Goal: Information Seeking & Learning: Learn about a topic

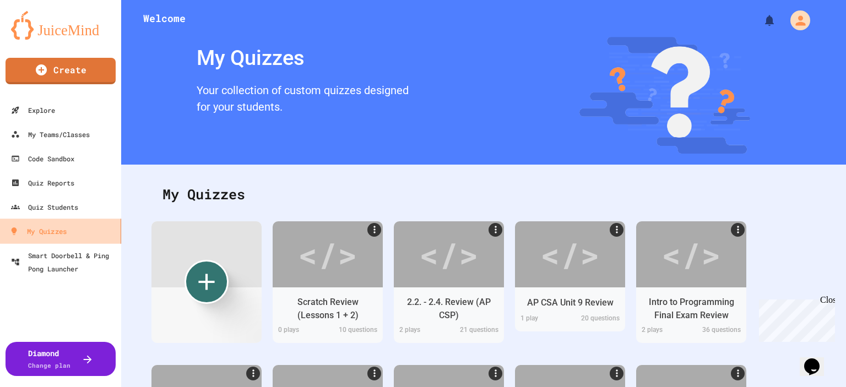
click at [63, 233] on div "My Quizzes" at bounding box center [37, 232] width 57 height 14
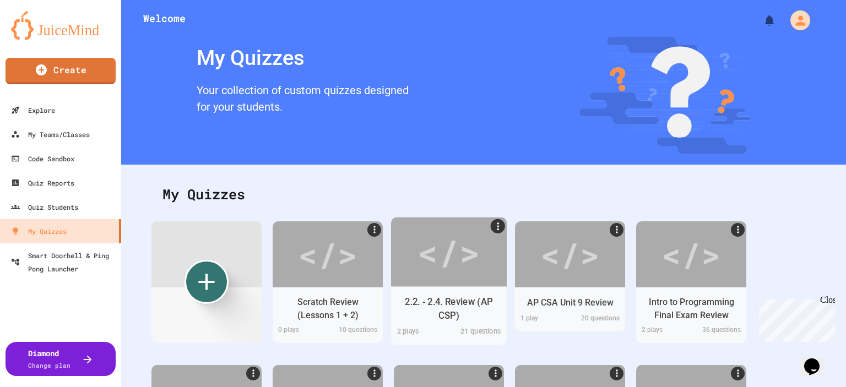
click at [445, 271] on div "</>" at bounding box center [449, 252] width 62 height 52
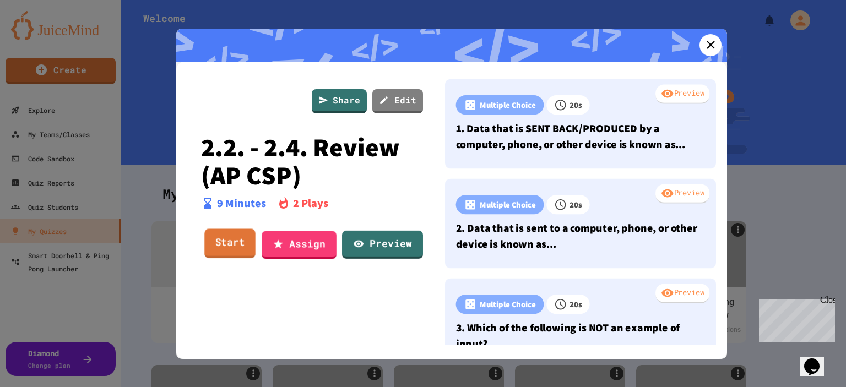
click at [238, 244] on link "Start" at bounding box center [229, 244] width 51 height 30
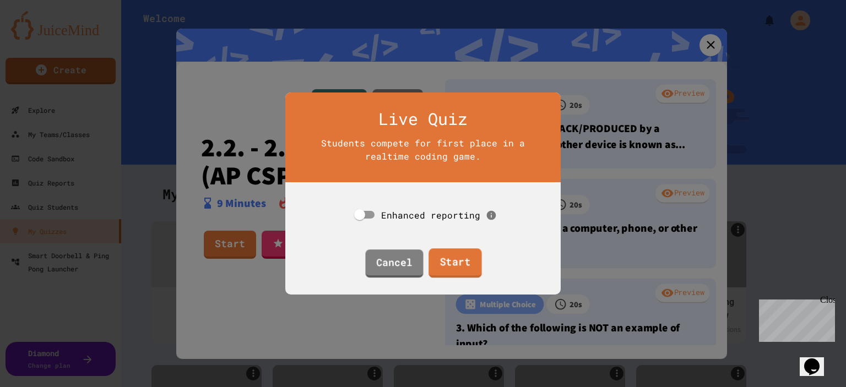
click at [455, 257] on link "Start" at bounding box center [455, 264] width 53 height 30
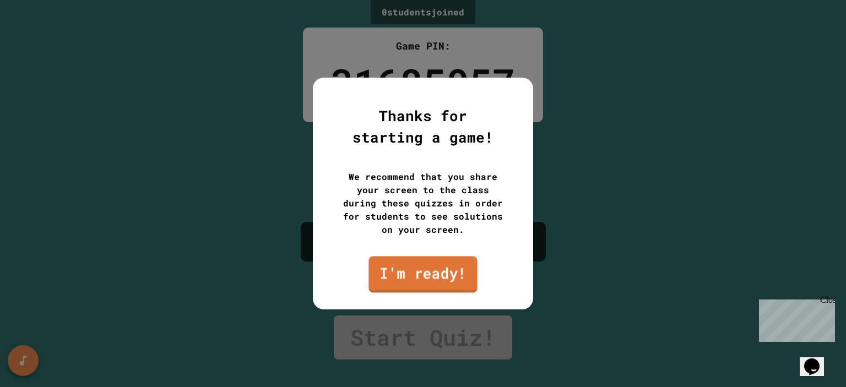
click at [441, 268] on link "I'm ready!" at bounding box center [423, 274] width 109 height 36
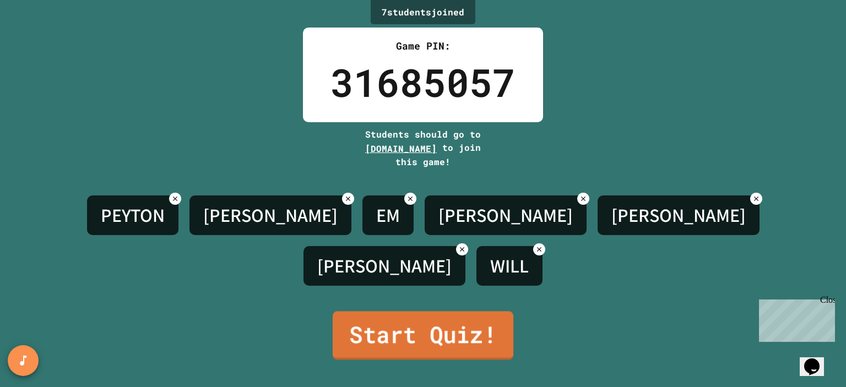
click at [450, 334] on link "Start Quiz!" at bounding box center [423, 335] width 181 height 48
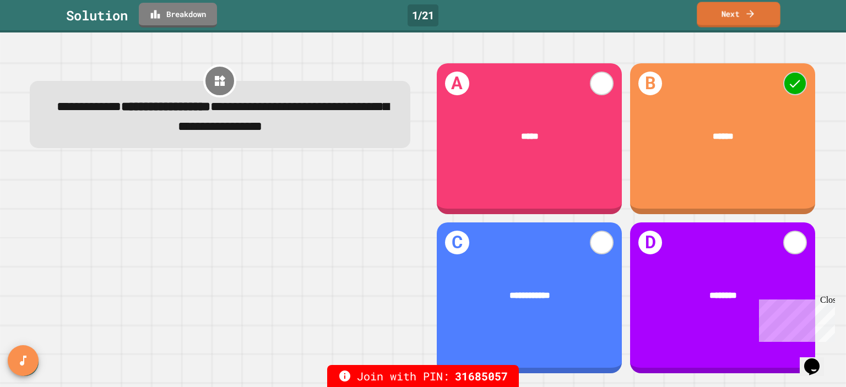
click at [727, 23] on link "Next" at bounding box center [738, 14] width 83 height 25
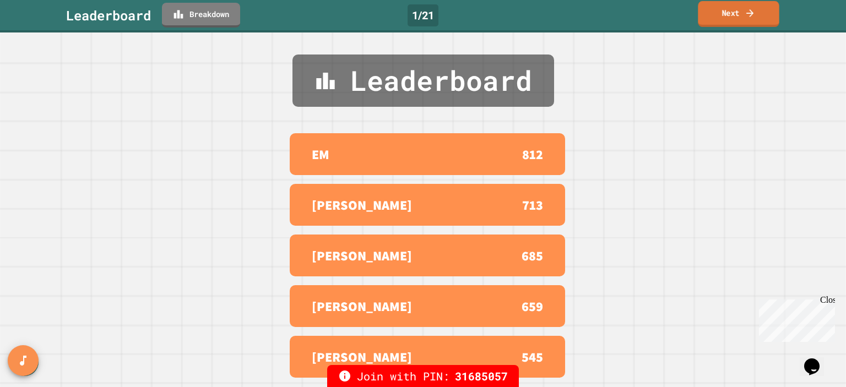
click at [731, 19] on link "Next" at bounding box center [738, 14] width 81 height 26
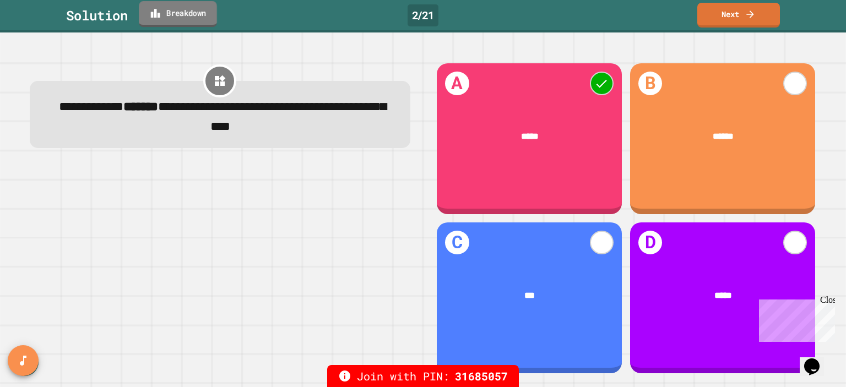
click at [199, 19] on link "Breakdown" at bounding box center [178, 14] width 78 height 26
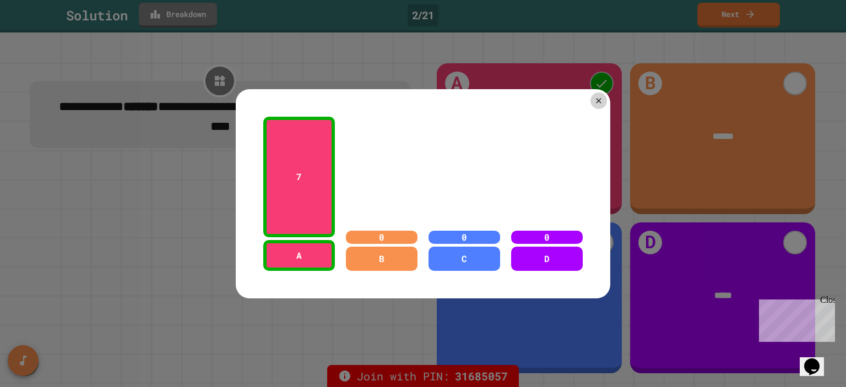
click at [199, 19] on div at bounding box center [423, 193] width 846 height 387
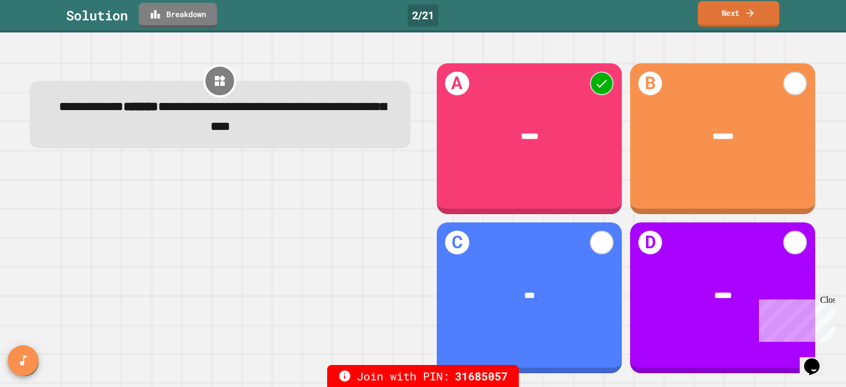
click at [726, 18] on link "Next" at bounding box center [739, 14] width 82 height 26
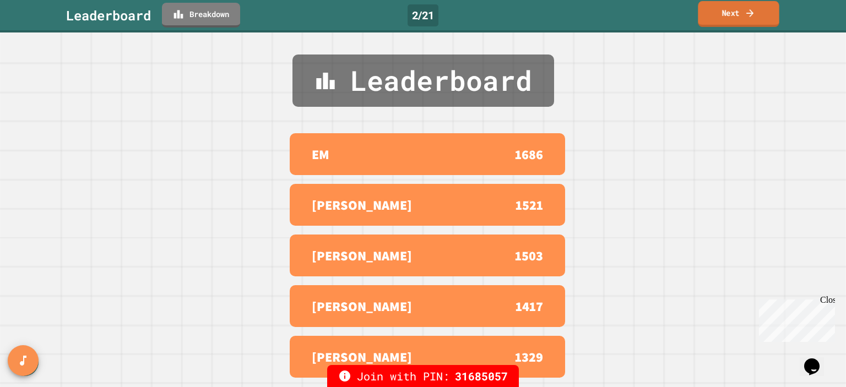
click at [726, 18] on link "Next" at bounding box center [738, 14] width 81 height 26
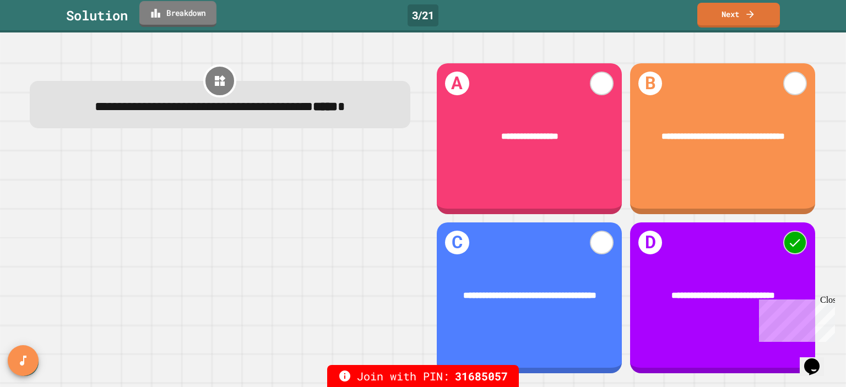
click at [162, 20] on link "Breakdown" at bounding box center [177, 14] width 77 height 26
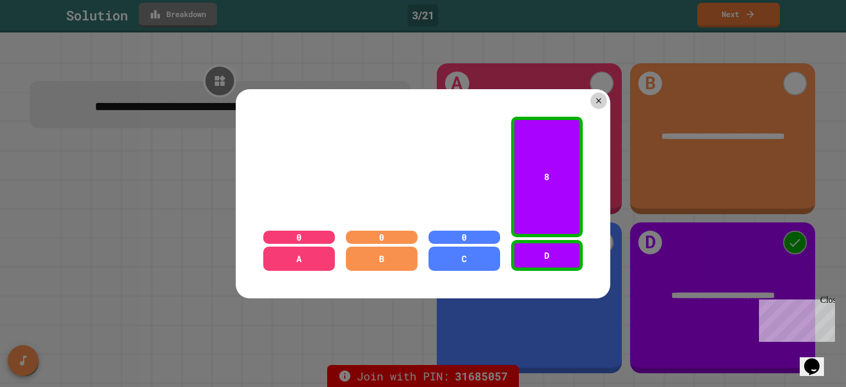
click at [162, 20] on div at bounding box center [423, 193] width 846 height 387
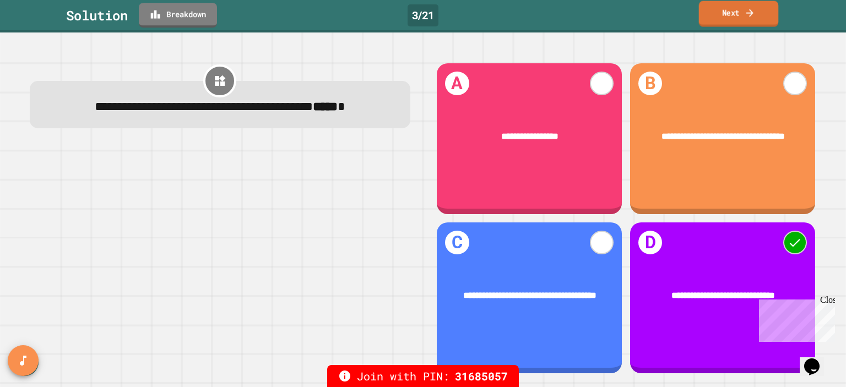
click at [759, 16] on link "Next" at bounding box center [739, 14] width 80 height 26
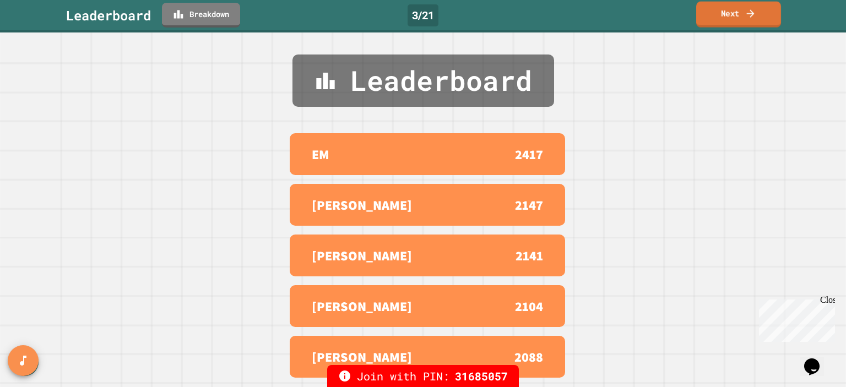
click at [759, 16] on link "Next" at bounding box center [739, 15] width 85 height 26
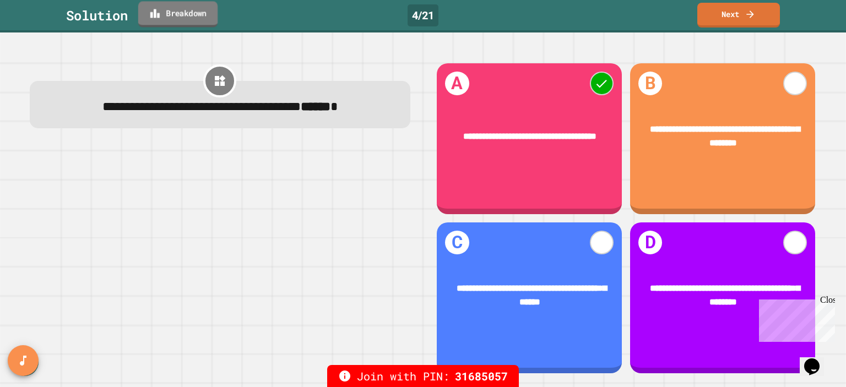
click at [167, 17] on link "Breakdown" at bounding box center [177, 14] width 79 height 26
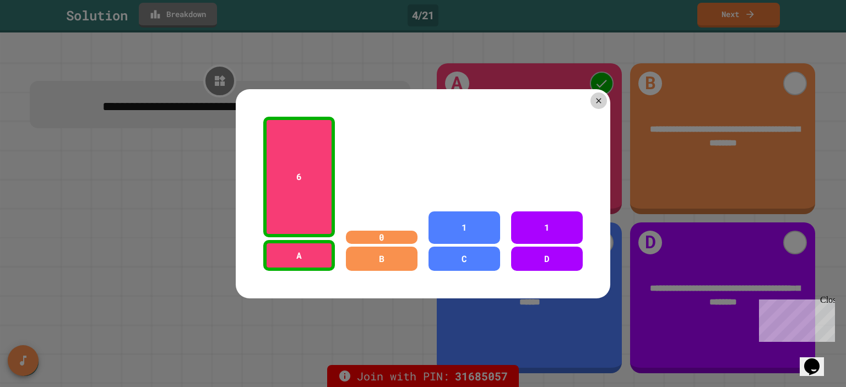
click at [167, 17] on div at bounding box center [423, 193] width 846 height 387
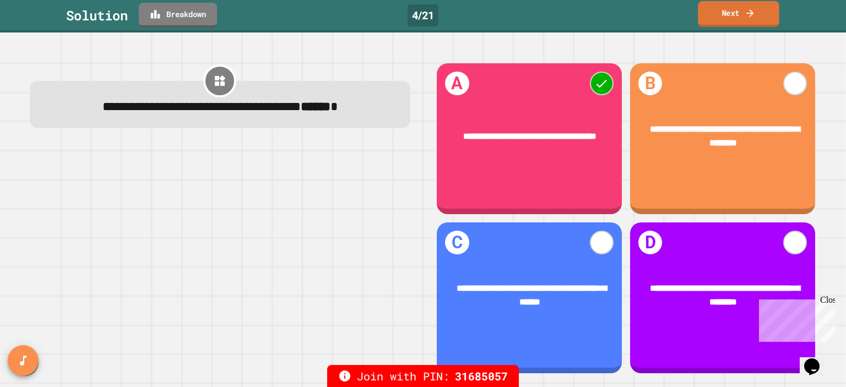
click at [757, 16] on link "Next" at bounding box center [739, 14] width 82 height 26
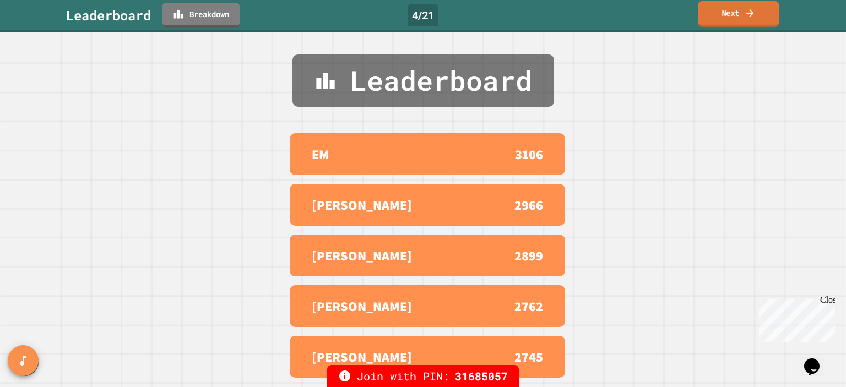
click at [757, 16] on link "Next" at bounding box center [739, 14] width 82 height 26
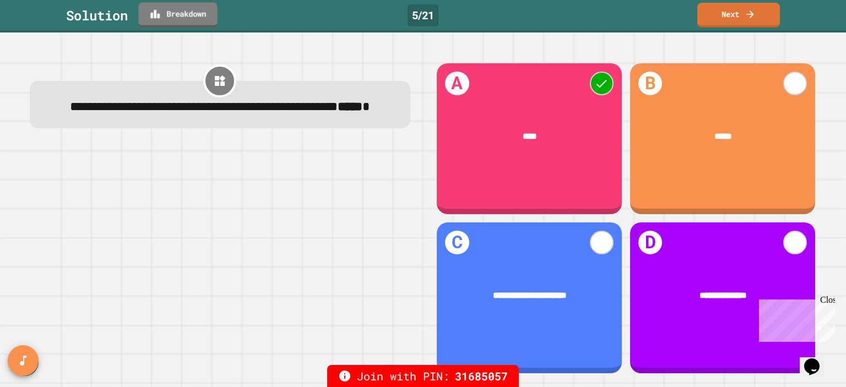
click at [211, 10] on link "Breakdown" at bounding box center [177, 14] width 79 height 25
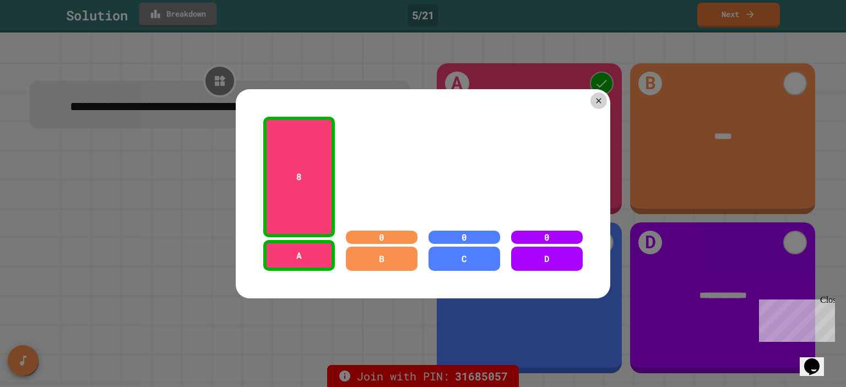
click at [211, 10] on div at bounding box center [423, 193] width 846 height 387
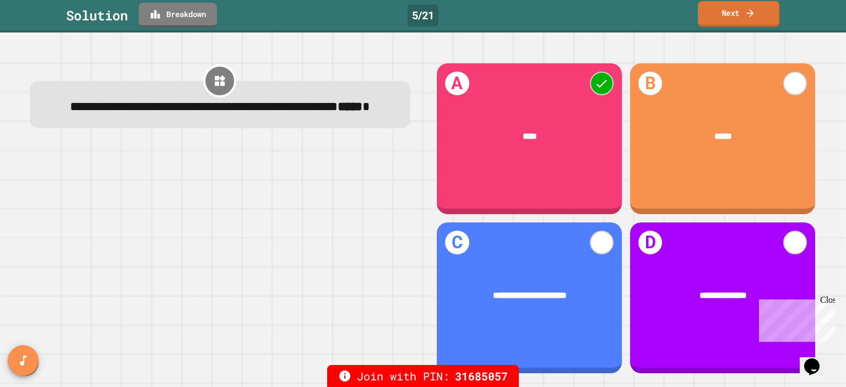
click at [718, 23] on link "Next" at bounding box center [739, 14] width 82 height 26
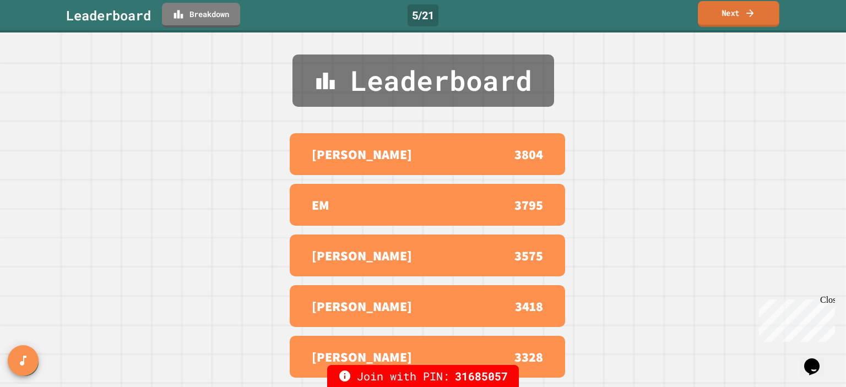
click at [718, 23] on link "Next" at bounding box center [739, 14] width 82 height 26
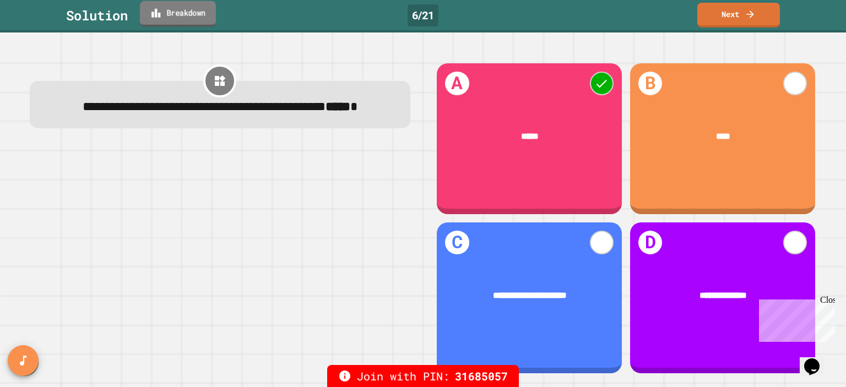
click at [161, 12] on icon at bounding box center [155, 13] width 10 height 12
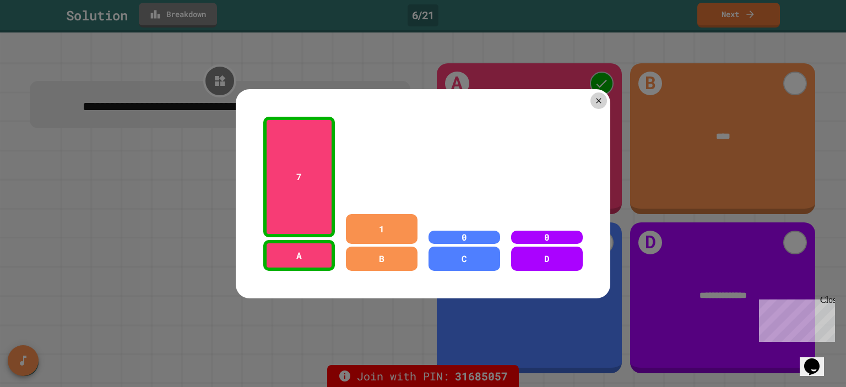
click at [161, 12] on div at bounding box center [423, 193] width 846 height 387
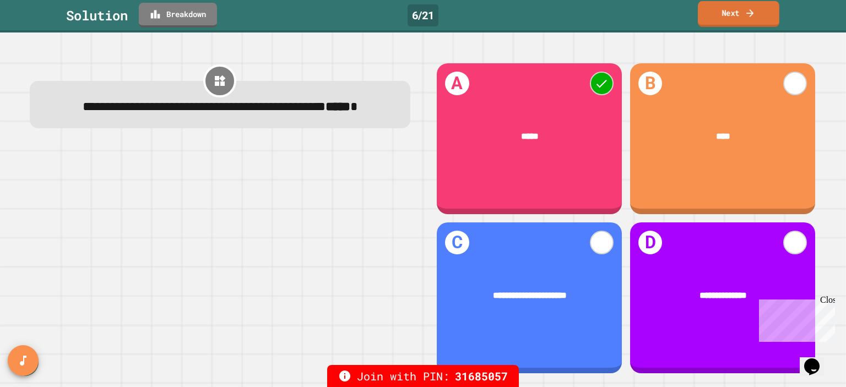
click at [754, 17] on icon at bounding box center [750, 13] width 11 height 12
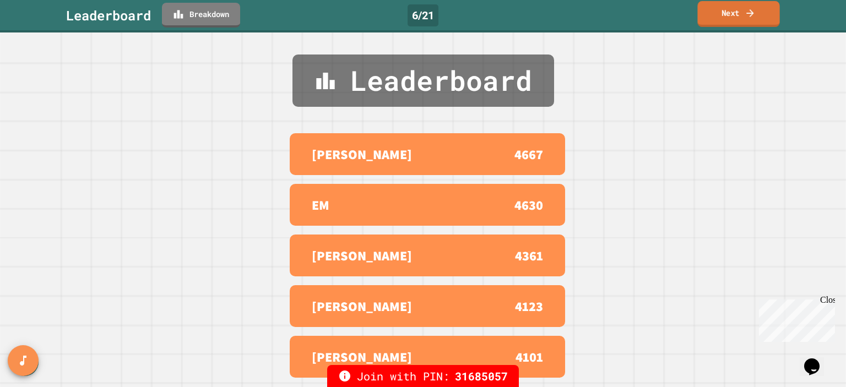
click at [754, 17] on icon at bounding box center [750, 13] width 11 height 12
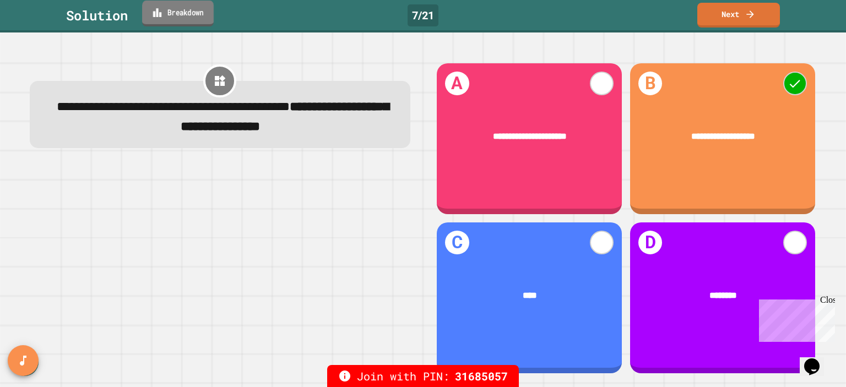
click at [168, 16] on link "Breakdown" at bounding box center [178, 14] width 72 height 26
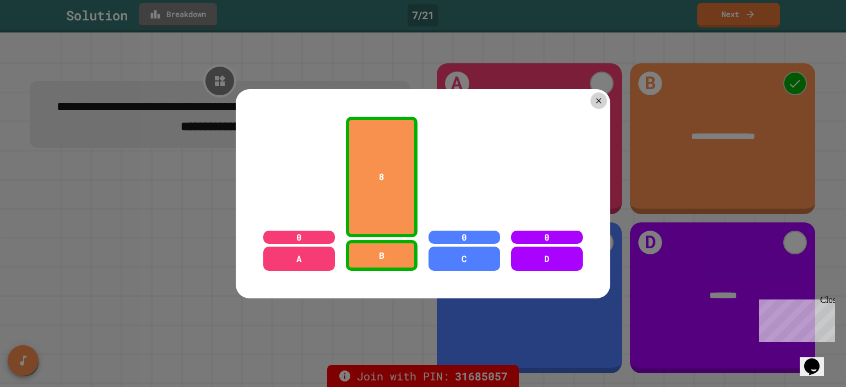
click at [168, 16] on div at bounding box center [423, 193] width 846 height 387
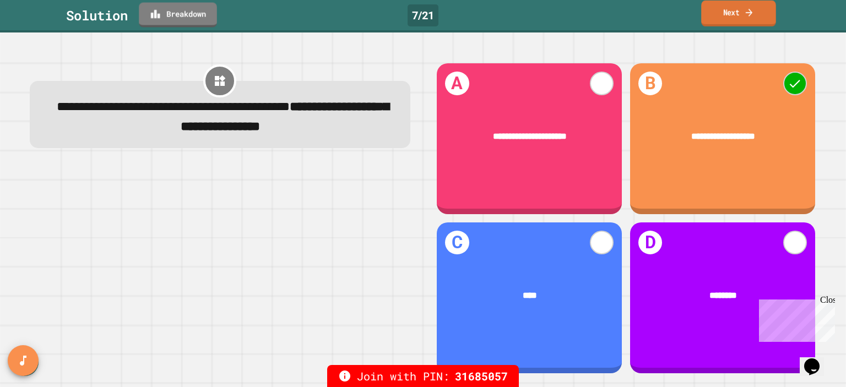
click at [745, 15] on icon at bounding box center [749, 13] width 10 height 12
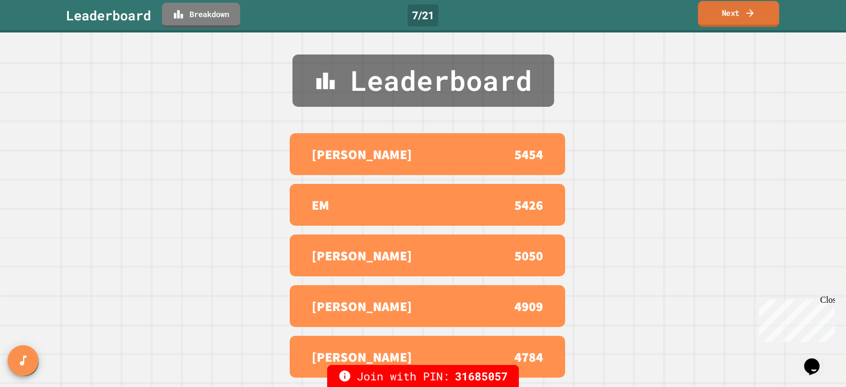
click at [745, 15] on icon at bounding box center [750, 13] width 11 height 12
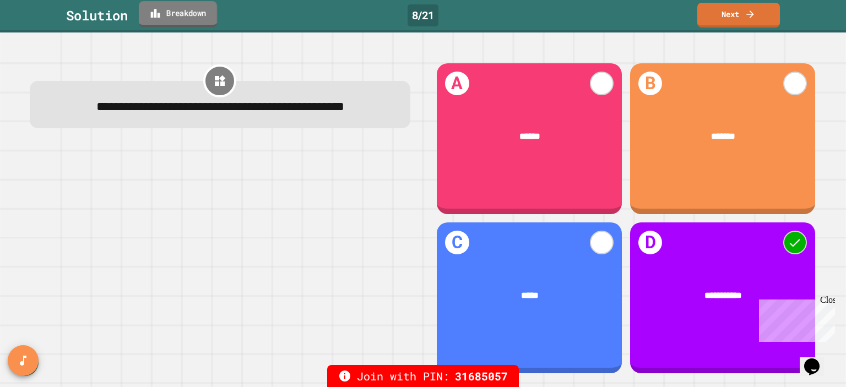
click at [195, 21] on link "Breakdown" at bounding box center [178, 14] width 78 height 26
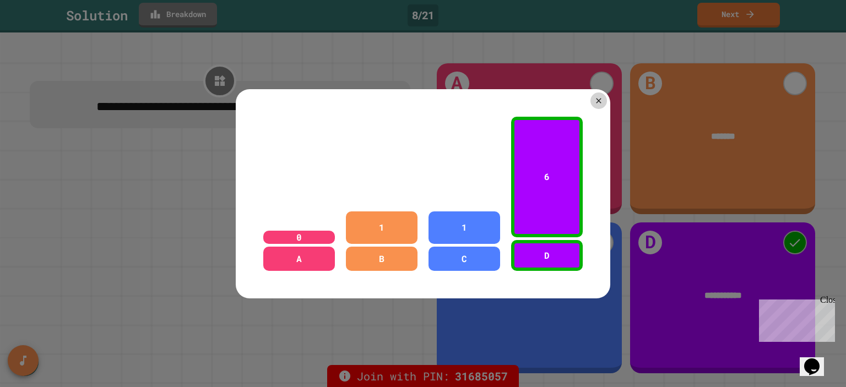
click at [195, 21] on div at bounding box center [423, 193] width 846 height 387
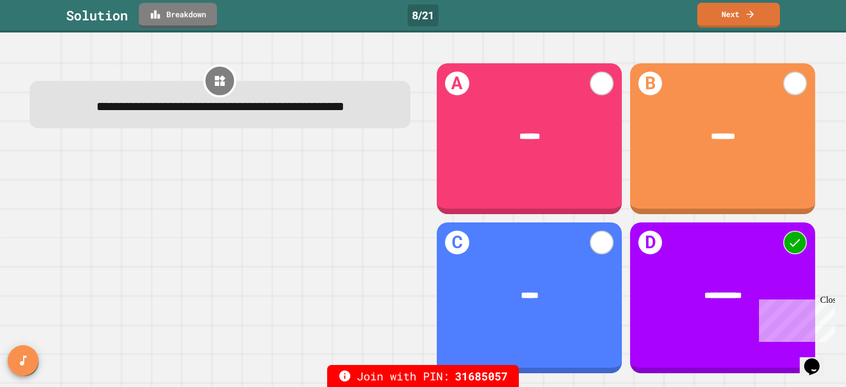
click at [258, 261] on div at bounding box center [220, 259] width 381 height 229
click at [738, 19] on link "Next" at bounding box center [739, 14] width 78 height 26
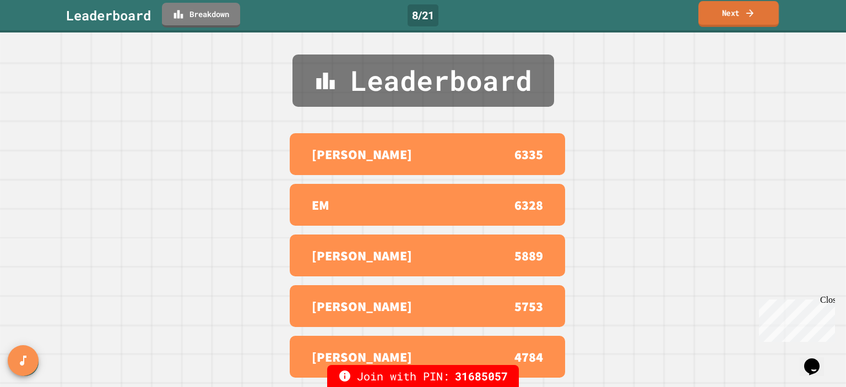
click at [738, 19] on link "Next" at bounding box center [739, 14] width 80 height 26
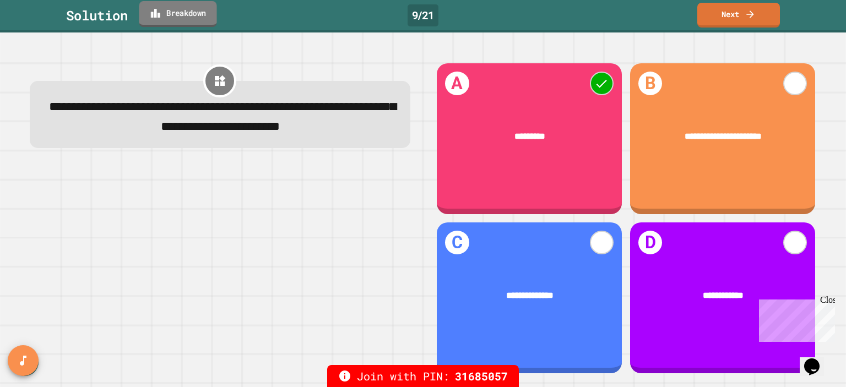
click at [194, 19] on link "Breakdown" at bounding box center [178, 14] width 78 height 26
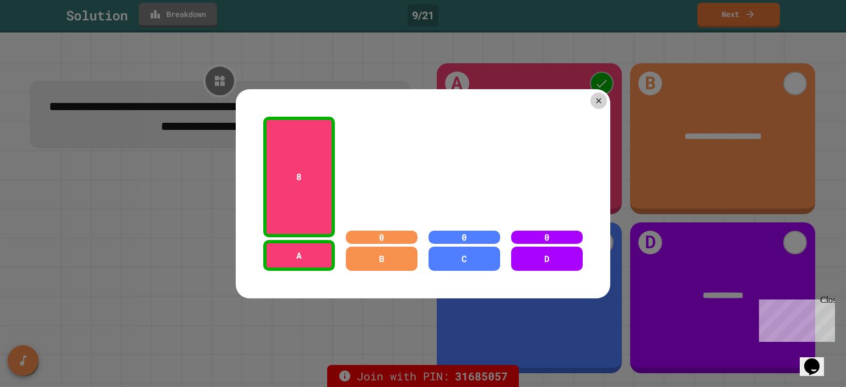
click at [739, 29] on div at bounding box center [423, 193] width 846 height 387
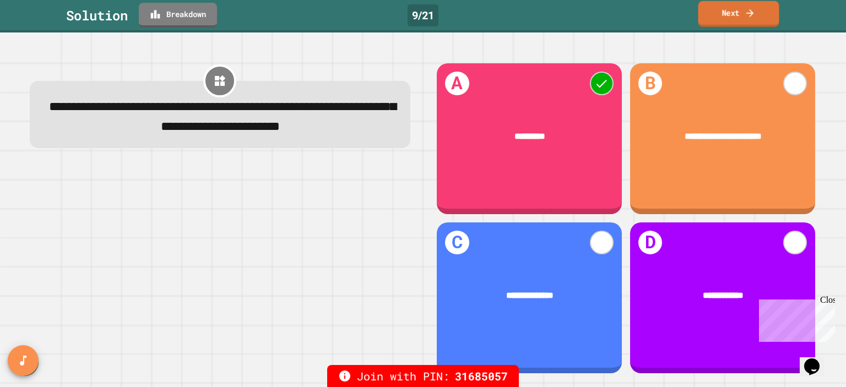
click at [743, 17] on link "Next" at bounding box center [739, 14] width 81 height 26
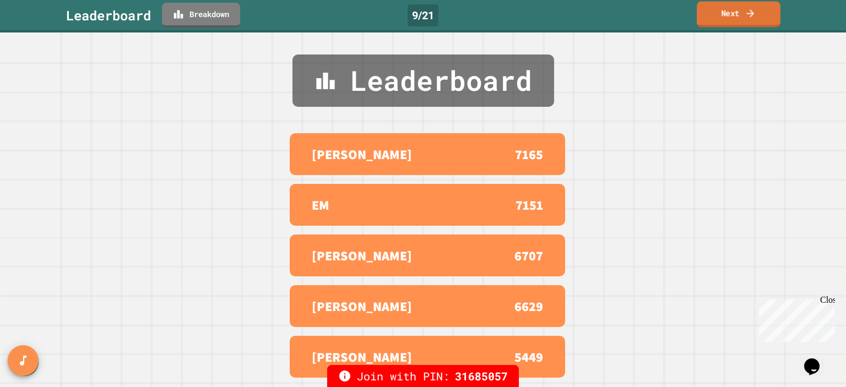
click at [737, 19] on link "Next" at bounding box center [739, 14] width 84 height 26
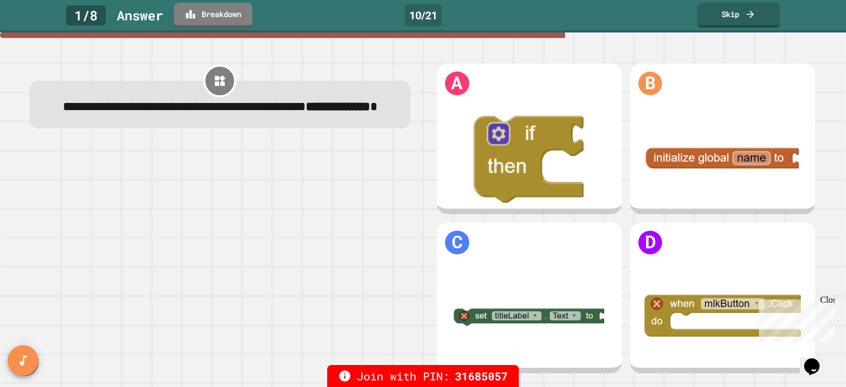
click at [829, 299] on div "Close" at bounding box center [828, 302] width 14 height 14
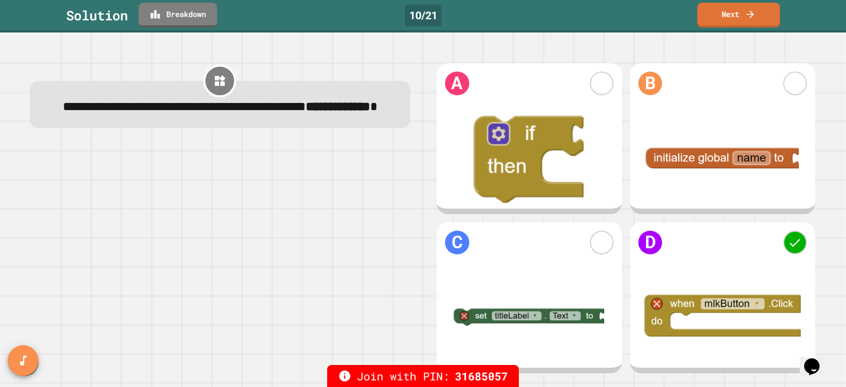
click at [194, 21] on link "Breakdown" at bounding box center [178, 15] width 78 height 25
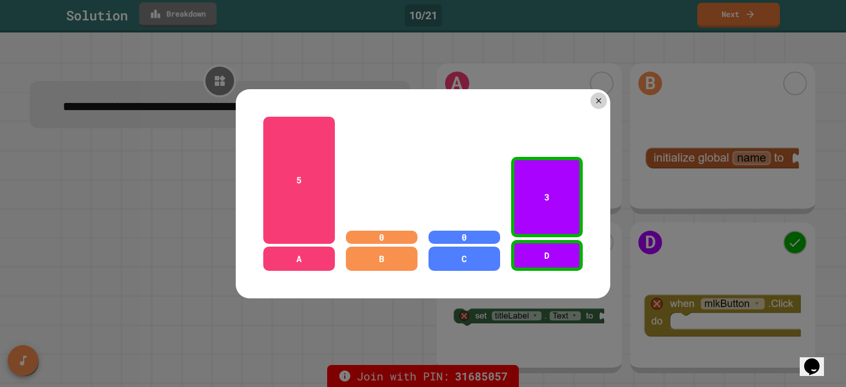
click at [192, 16] on div at bounding box center [423, 193] width 846 height 387
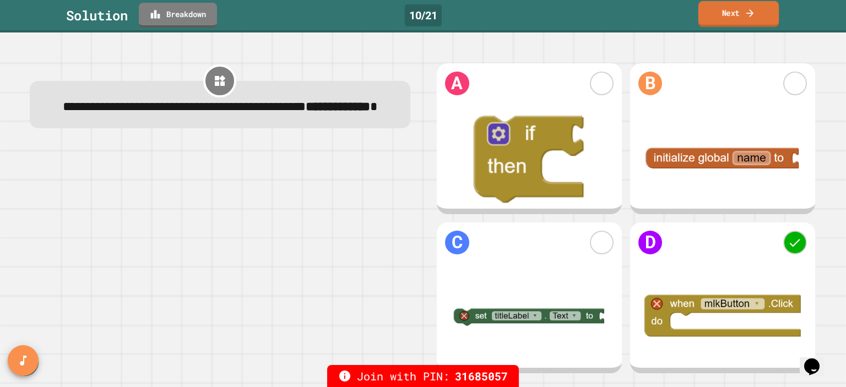
click at [752, 20] on link "Next" at bounding box center [739, 14] width 80 height 26
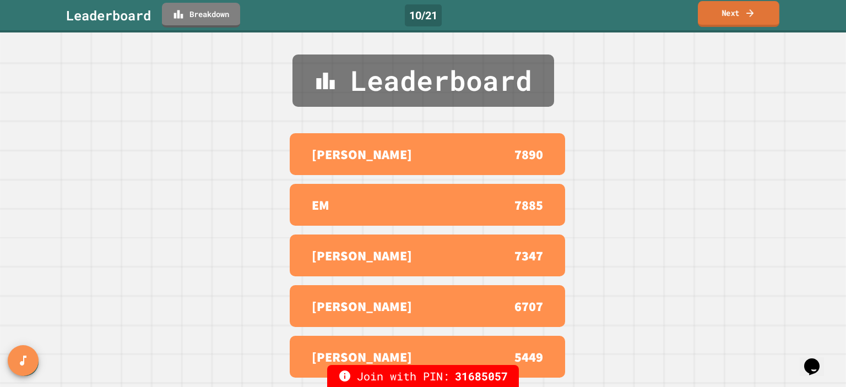
click at [752, 20] on link "Next" at bounding box center [739, 14] width 82 height 26
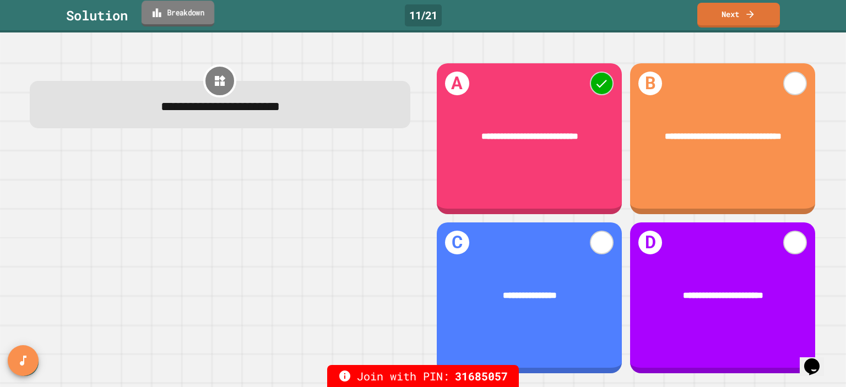
click at [207, 19] on link "Breakdown" at bounding box center [178, 14] width 73 height 26
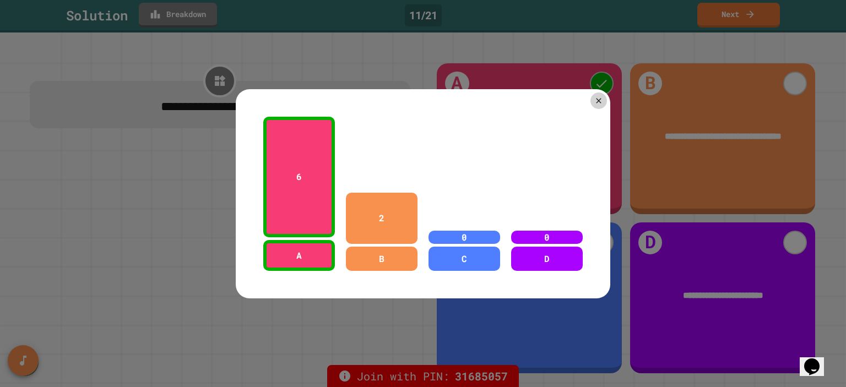
click at [207, 19] on div at bounding box center [423, 193] width 846 height 387
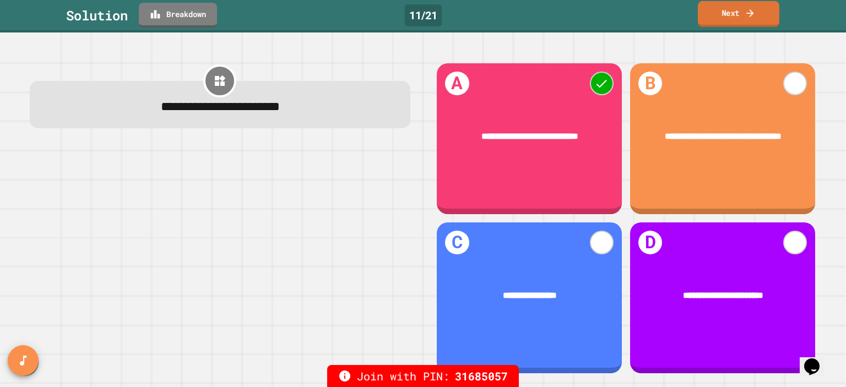
click at [752, 17] on icon at bounding box center [750, 13] width 11 height 12
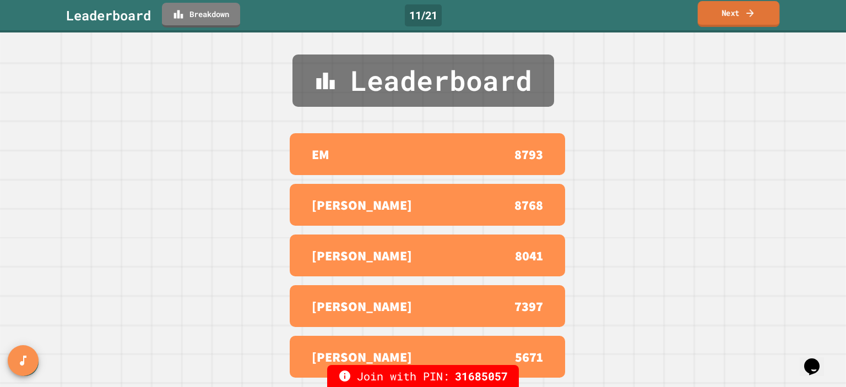
click at [752, 17] on icon at bounding box center [750, 13] width 11 height 12
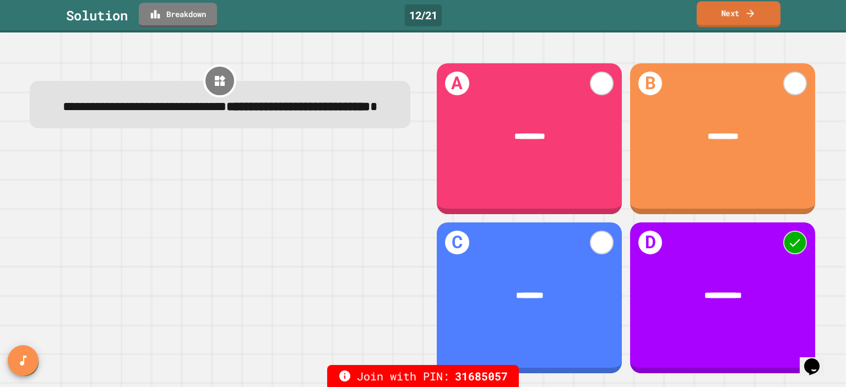
click at [745, 21] on link "Next" at bounding box center [739, 14] width 84 height 26
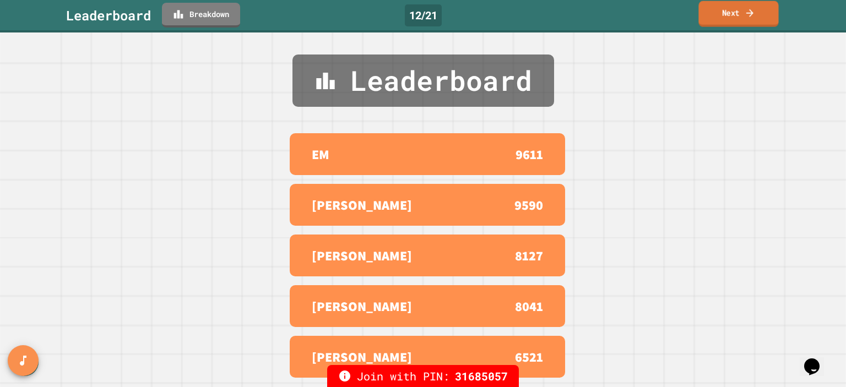
click at [743, 21] on link "Next" at bounding box center [739, 14] width 80 height 26
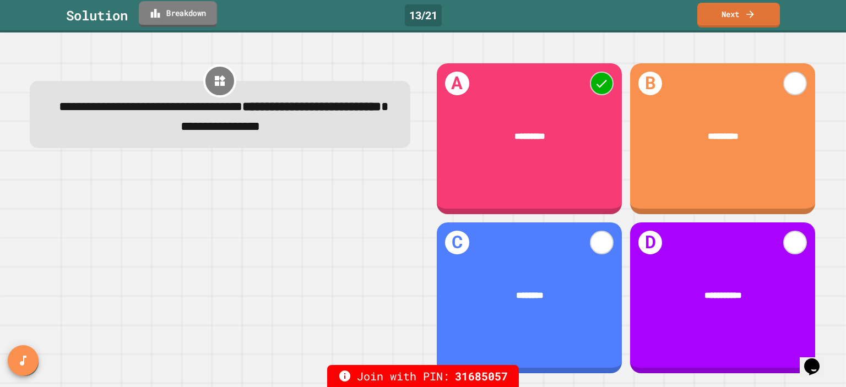
click at [192, 13] on link "Breakdown" at bounding box center [178, 14] width 78 height 26
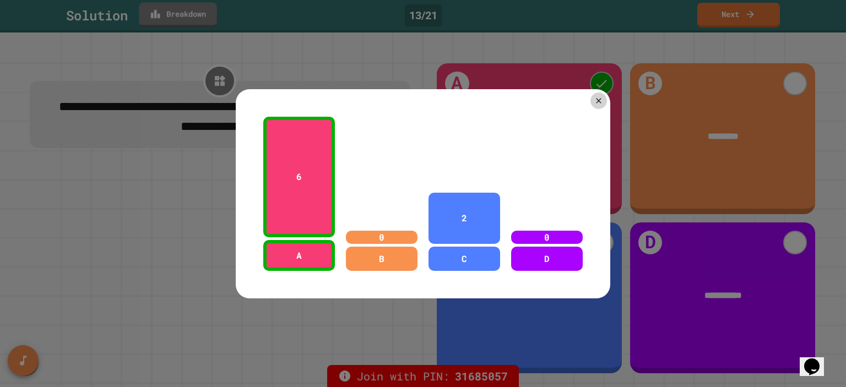
click at [192, 11] on div at bounding box center [423, 193] width 846 height 387
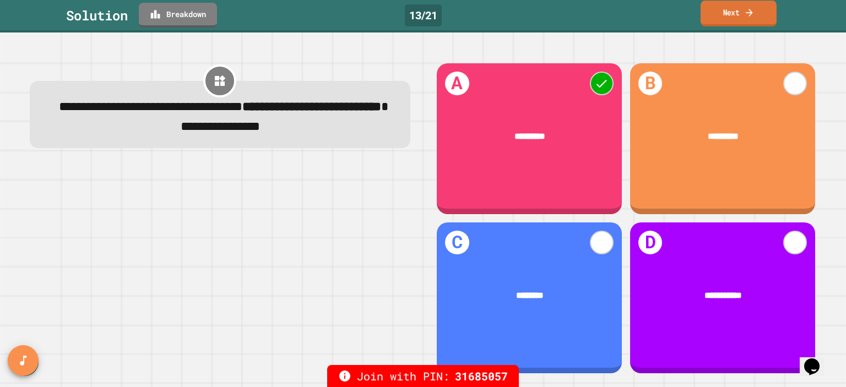
click at [725, 21] on link "Next" at bounding box center [739, 14] width 76 height 26
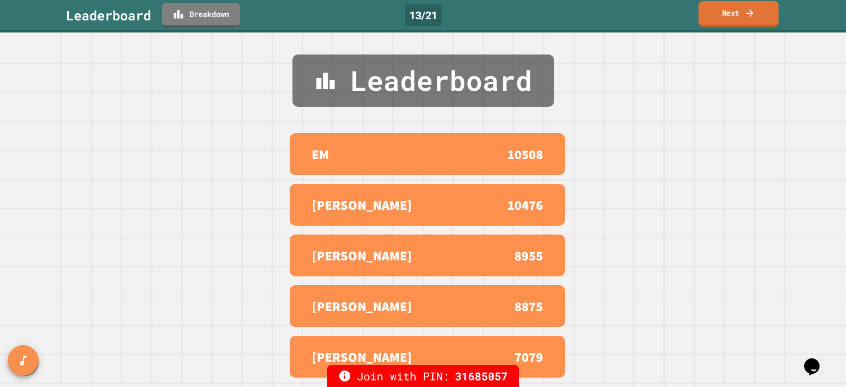
click at [734, 17] on link "Next" at bounding box center [739, 14] width 80 height 26
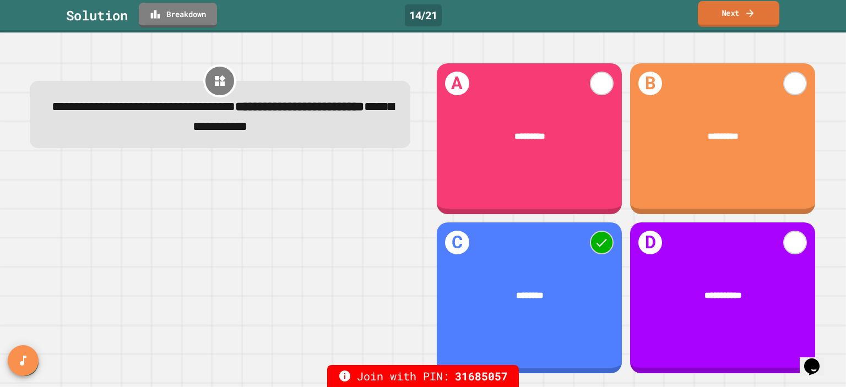
click at [731, 19] on link "Next" at bounding box center [739, 14] width 82 height 26
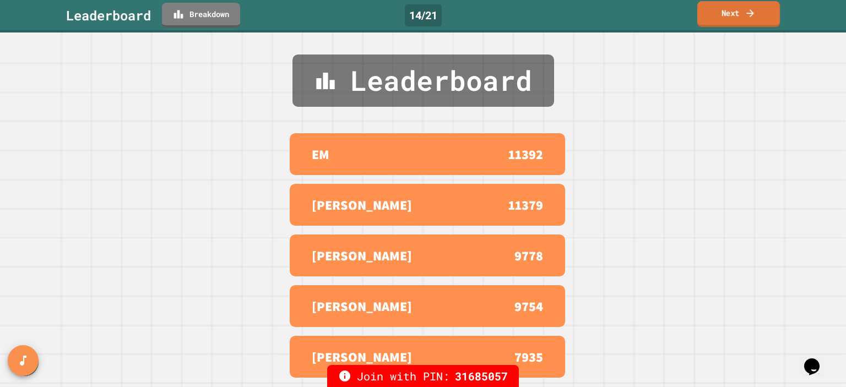
click at [731, 19] on link "Next" at bounding box center [739, 14] width 83 height 26
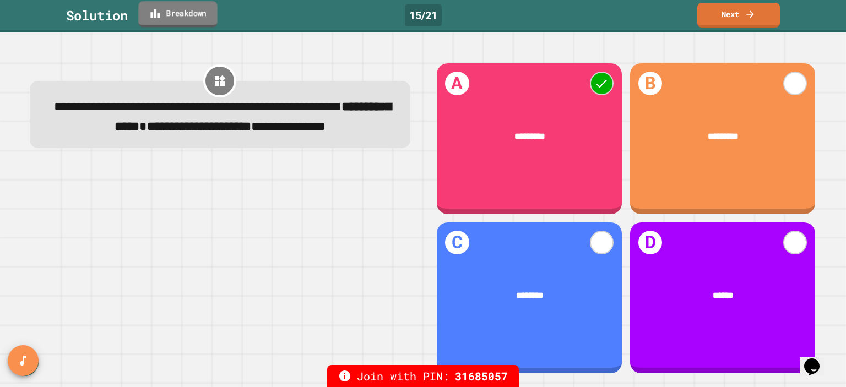
click at [198, 19] on link "Breakdown" at bounding box center [177, 14] width 79 height 26
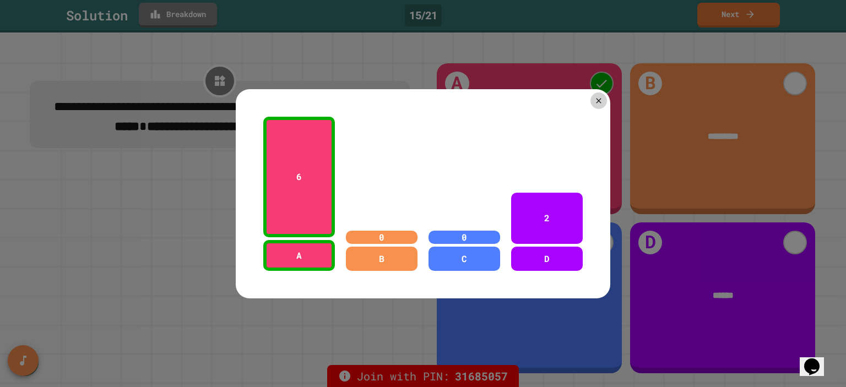
click at [198, 19] on div at bounding box center [423, 193] width 846 height 387
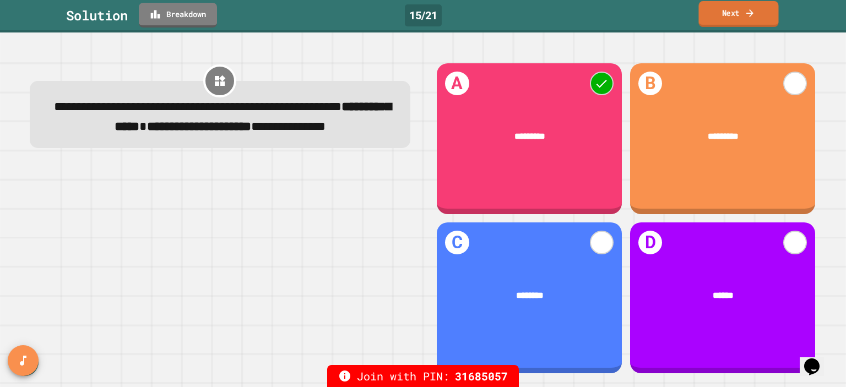
click at [737, 8] on link "Next" at bounding box center [739, 14] width 80 height 26
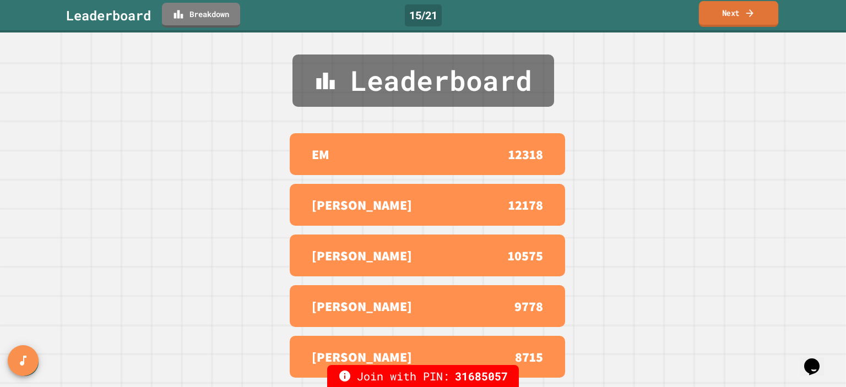
click at [735, 15] on link "Next" at bounding box center [738, 14] width 79 height 26
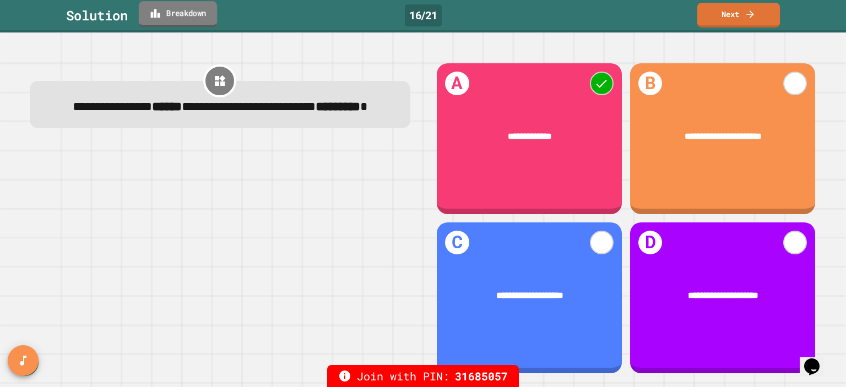
click at [201, 21] on link "Breakdown" at bounding box center [178, 14] width 78 height 26
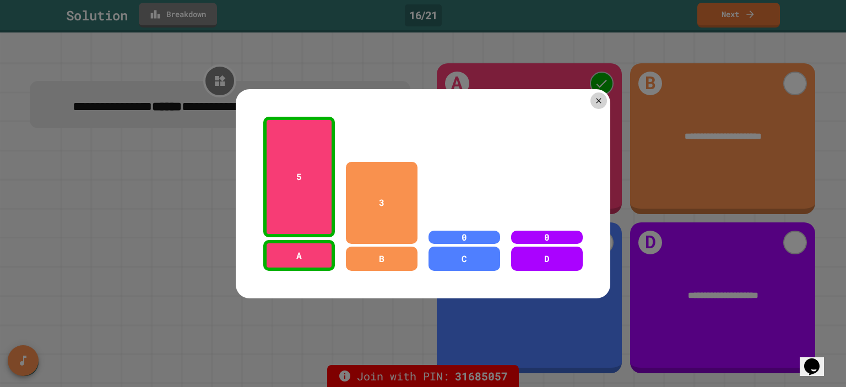
click at [201, 21] on div at bounding box center [423, 193] width 846 height 387
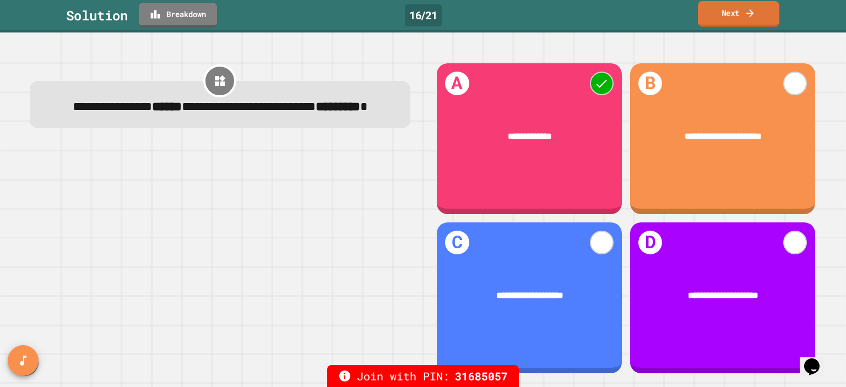
click at [767, 10] on link "Next" at bounding box center [739, 14] width 82 height 26
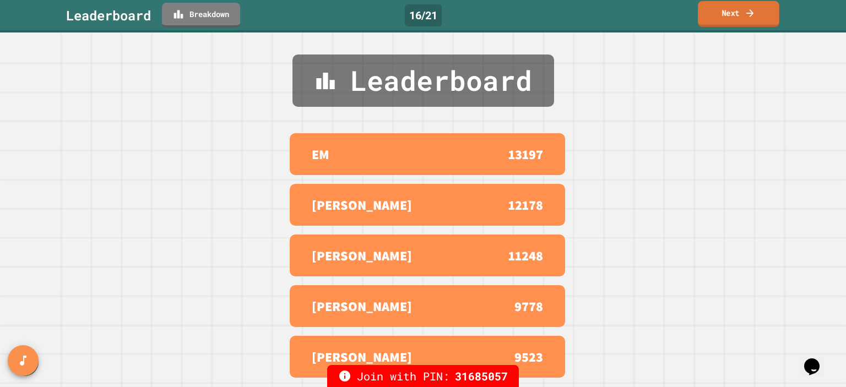
click at [767, 10] on link "Next" at bounding box center [739, 14] width 82 height 26
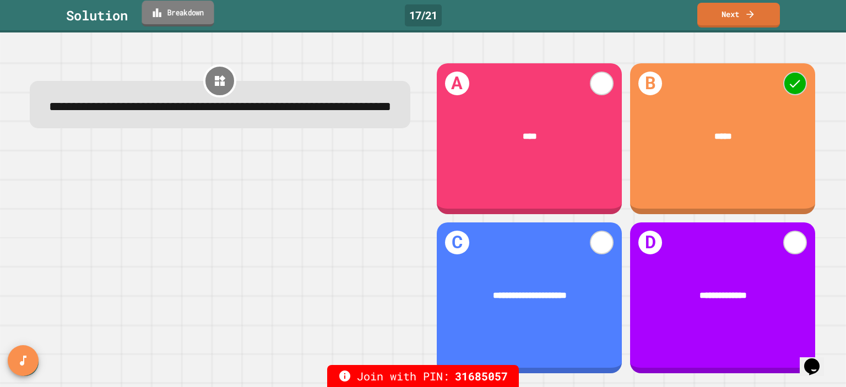
click at [199, 22] on link "Breakdown" at bounding box center [178, 14] width 72 height 26
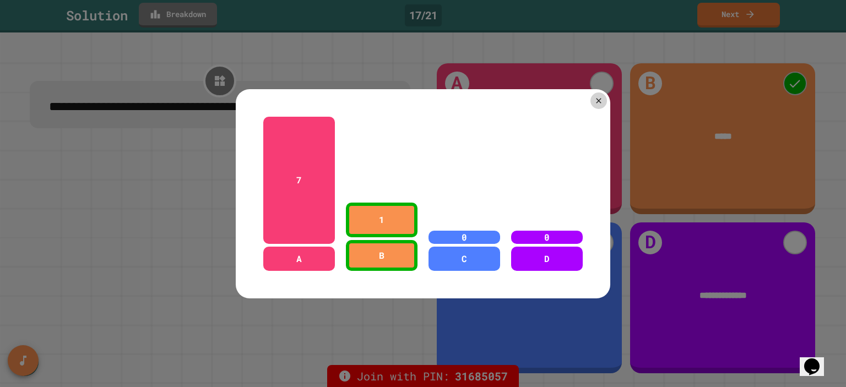
click at [199, 22] on div at bounding box center [423, 193] width 846 height 387
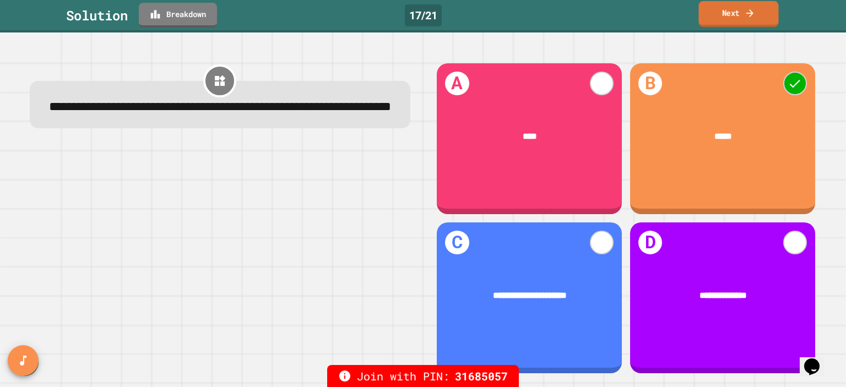
click at [707, 8] on link "Next" at bounding box center [739, 14] width 80 height 26
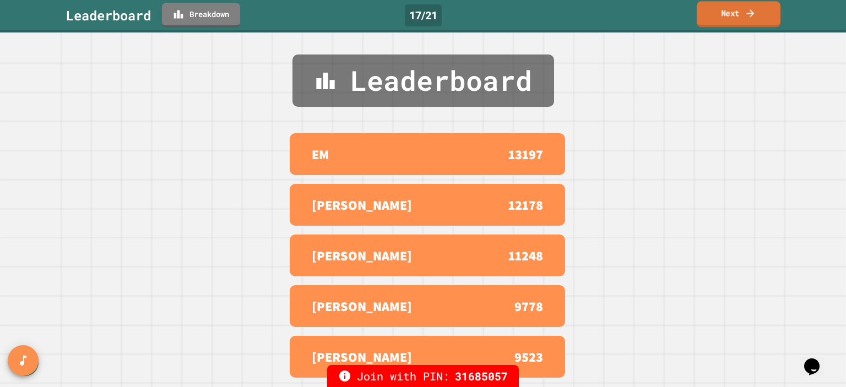
click at [707, 12] on link "Next" at bounding box center [739, 14] width 84 height 26
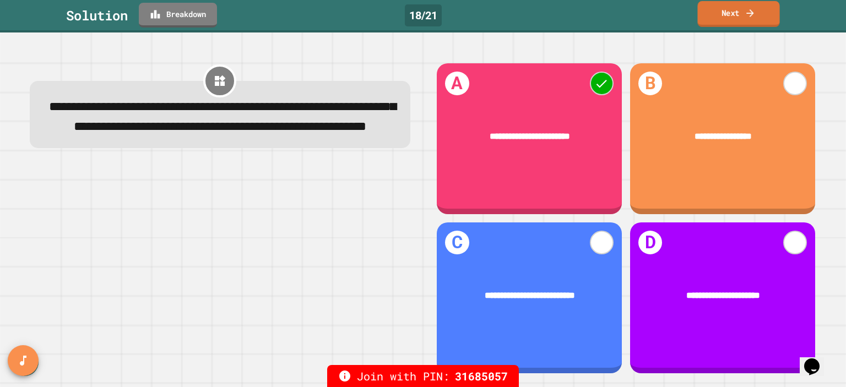
click at [727, 13] on link "Next" at bounding box center [739, 14] width 82 height 26
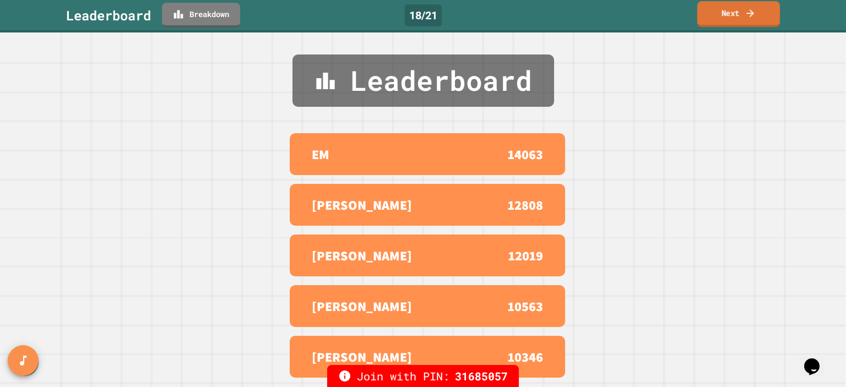
click at [727, 13] on link "Next" at bounding box center [739, 14] width 83 height 26
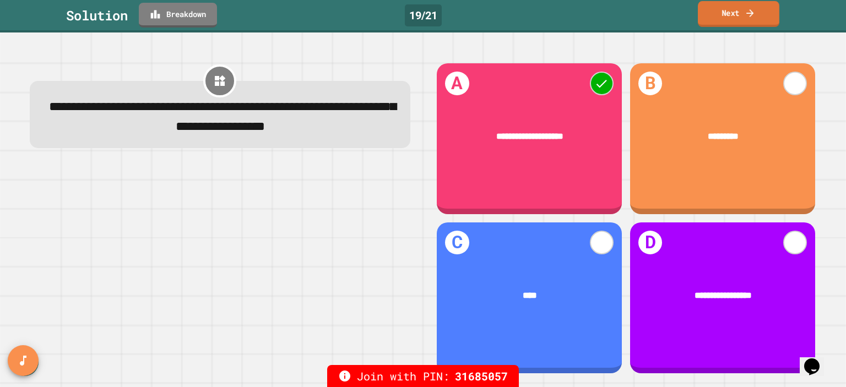
click at [727, 13] on link "Next" at bounding box center [739, 14] width 82 height 26
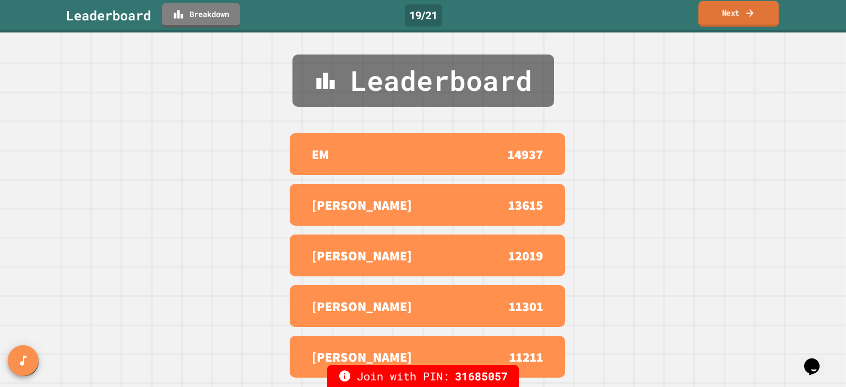
click at [727, 13] on link "Next" at bounding box center [739, 14] width 80 height 26
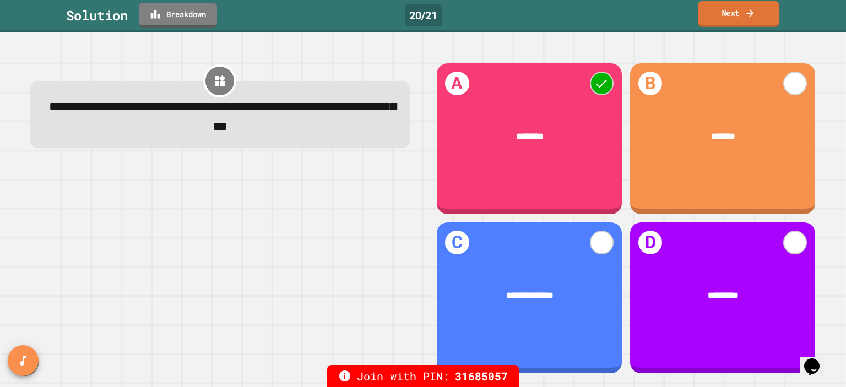
click at [770, 12] on link "Next" at bounding box center [739, 14] width 82 height 26
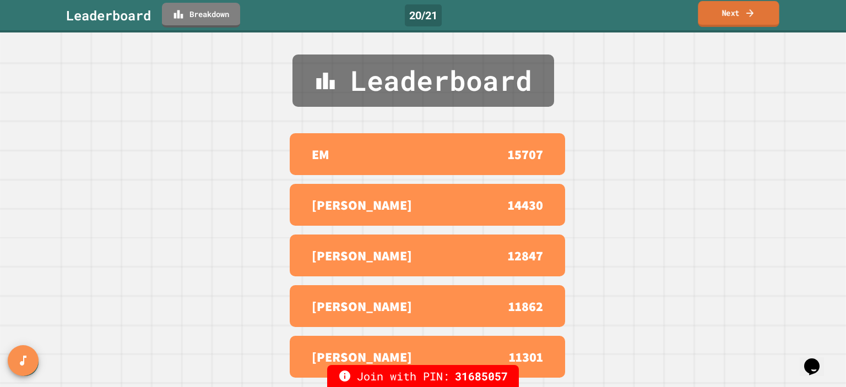
click at [770, 12] on link "Next" at bounding box center [738, 14] width 81 height 26
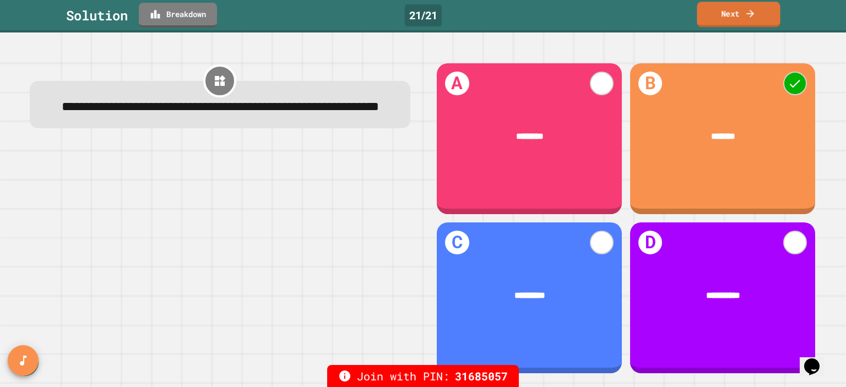
click at [714, 20] on link "Next" at bounding box center [738, 14] width 83 height 25
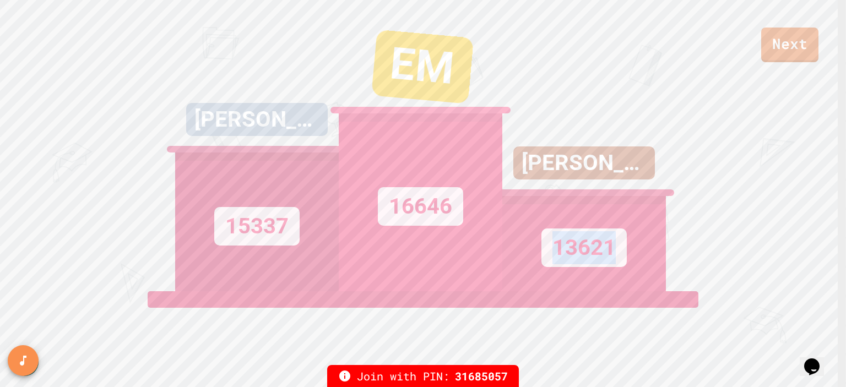
drag, startPoint x: 501, startPoint y: 193, endPoint x: 501, endPoint y: 188, distance: 5.5
click at [503, 196] on div "13621" at bounding box center [585, 243] width 164 height 95
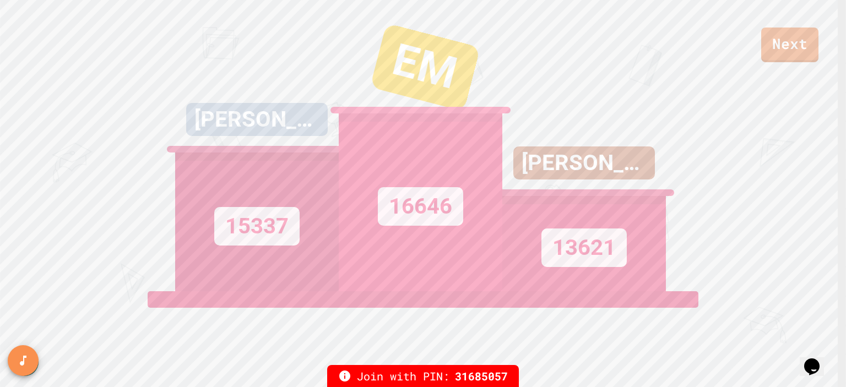
drag, startPoint x: 493, startPoint y: 192, endPoint x: 495, endPoint y: 167, distance: 24.9
click at [495, 167] on div "16646" at bounding box center [421, 203] width 164 height 178
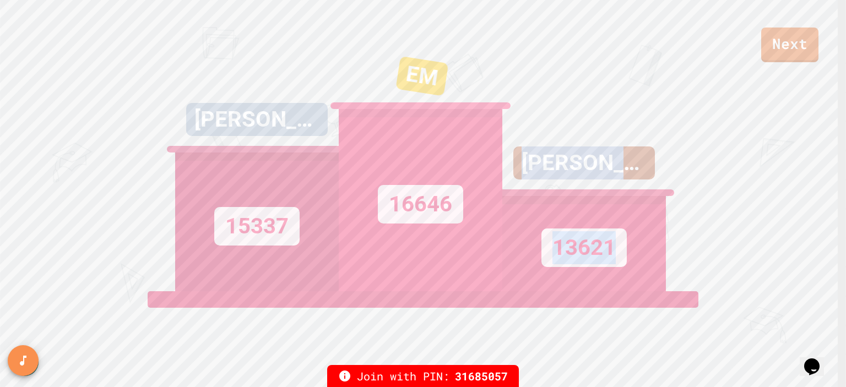
drag, startPoint x: 465, startPoint y: 290, endPoint x: 465, endPoint y: 260, distance: 30.3
click at [465, 260] on div "Next ZACH 15337 EM 16646 BRANDON 13621 View leaderboard" at bounding box center [423, 193] width 846 height 387
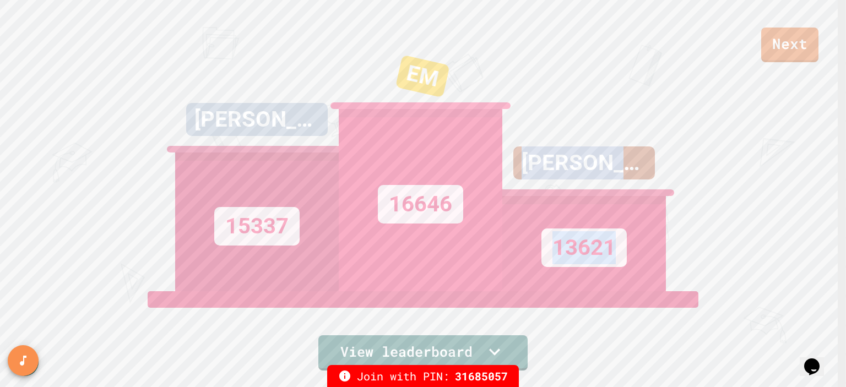
click at [562, 39] on div "BRANDON 13621" at bounding box center [585, 154] width 164 height 276
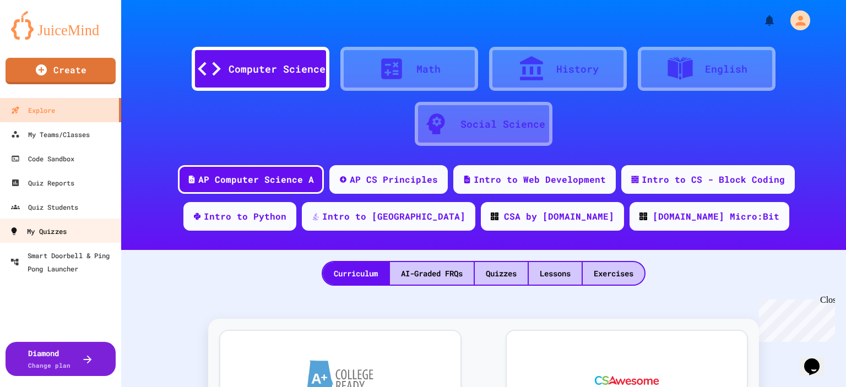
click at [46, 240] on link "My Quizzes" at bounding box center [60, 231] width 125 height 25
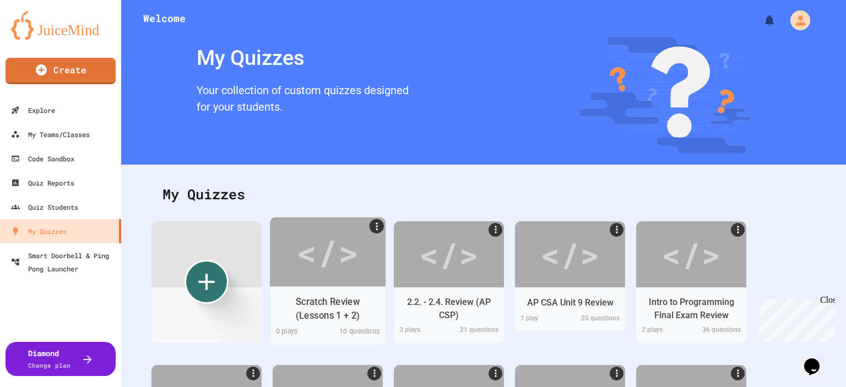
click at [329, 268] on div "</>" at bounding box center [327, 252] width 62 height 52
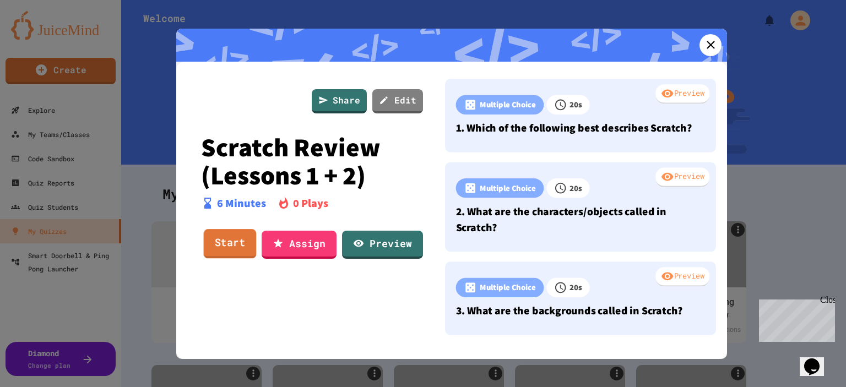
click at [224, 240] on link "Start" at bounding box center [230, 244] width 53 height 30
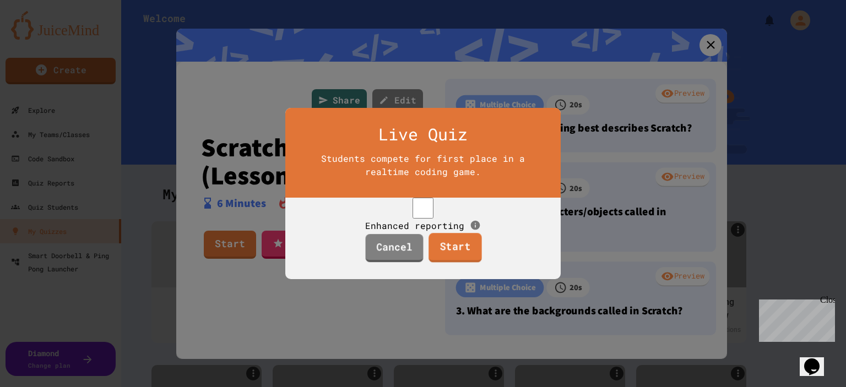
click at [443, 255] on link "Start" at bounding box center [455, 249] width 53 height 30
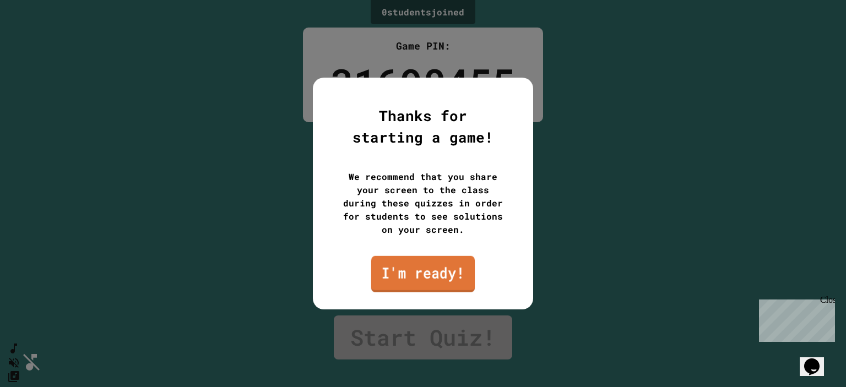
click at [449, 266] on link "I'm ready!" at bounding box center [423, 274] width 104 height 36
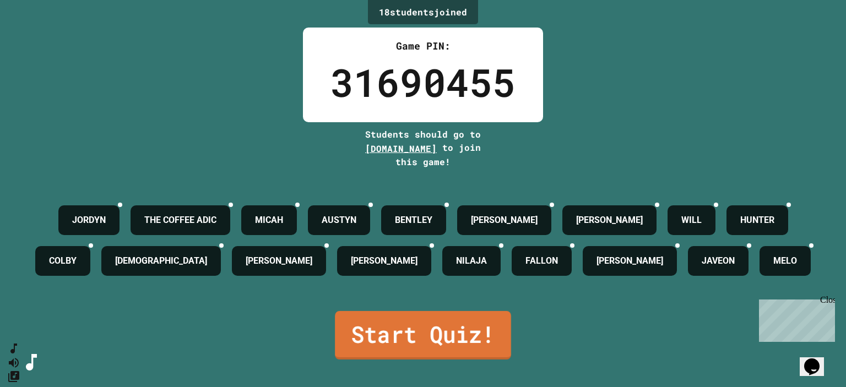
drag, startPoint x: 368, startPoint y: 338, endPoint x: 374, endPoint y: 347, distance: 10.3
click at [374, 347] on link "Start Quiz!" at bounding box center [423, 335] width 176 height 48
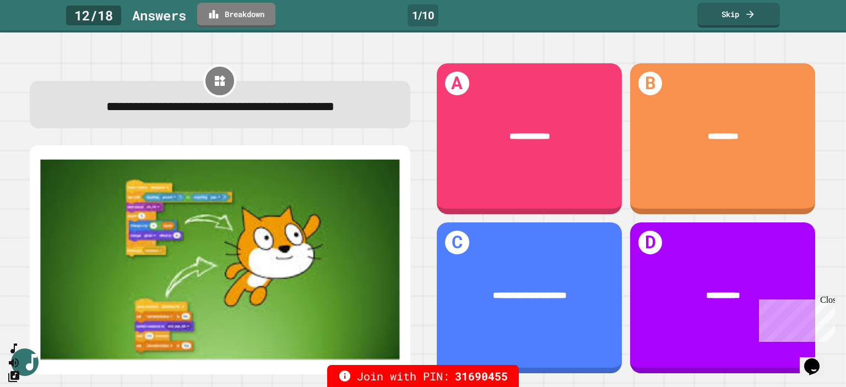
click at [829, 298] on div "Close" at bounding box center [828, 302] width 14 height 14
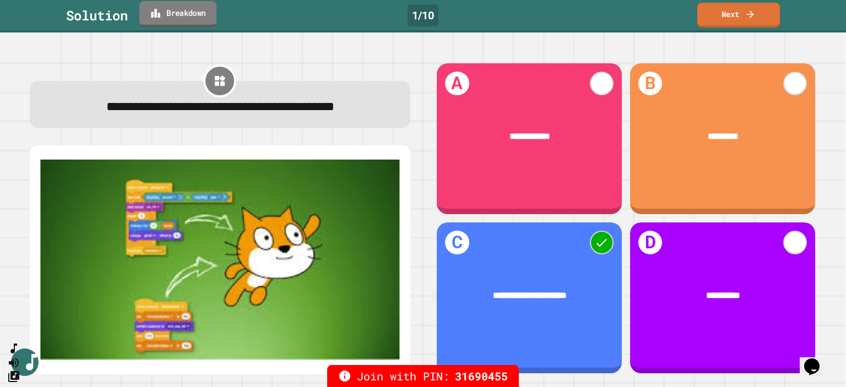
click at [209, 16] on link "Breakdown" at bounding box center [177, 14] width 77 height 26
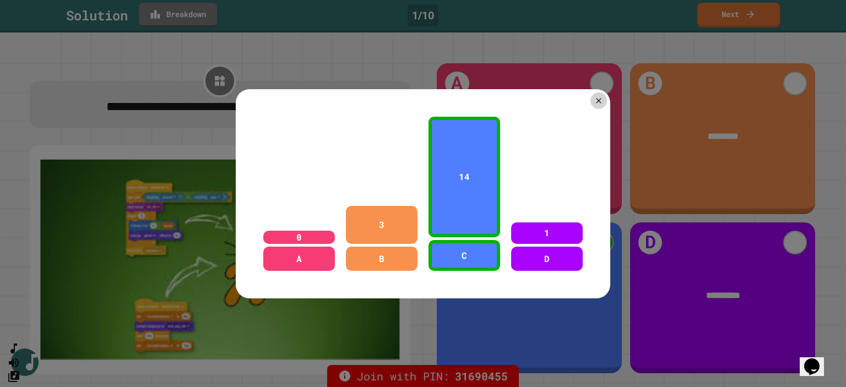
click at [209, 16] on div at bounding box center [423, 193] width 846 height 387
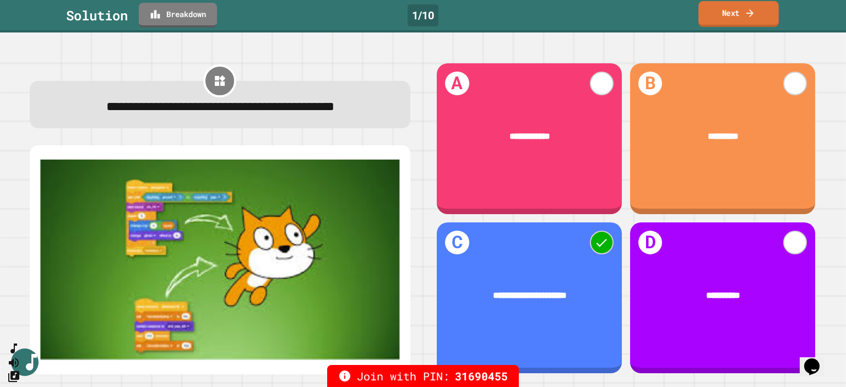
click at [730, 22] on link "Next" at bounding box center [739, 14] width 80 height 26
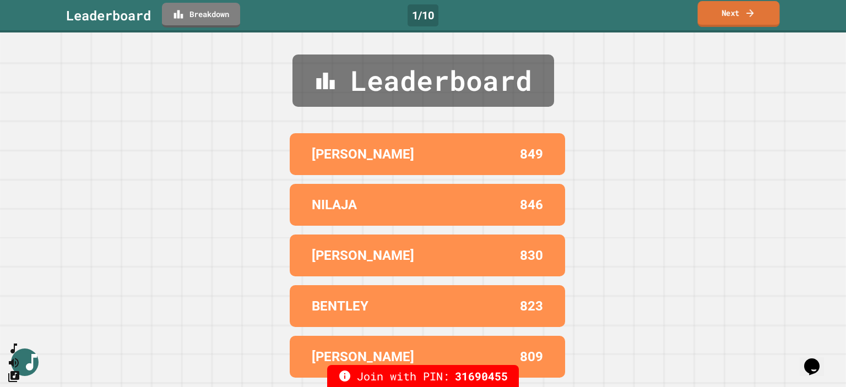
click at [730, 20] on link "Next" at bounding box center [739, 14] width 82 height 26
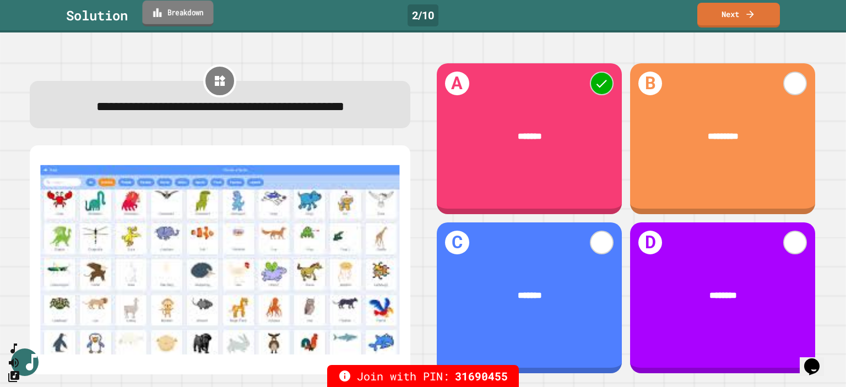
click at [185, 20] on link "Breakdown" at bounding box center [177, 14] width 71 height 26
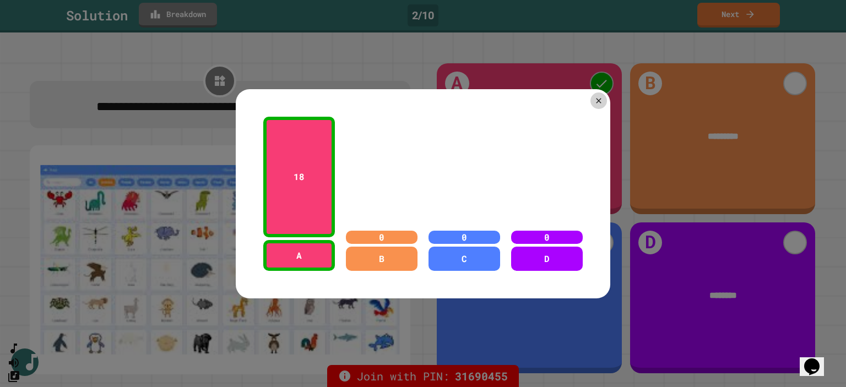
click at [185, 20] on div at bounding box center [423, 193] width 846 height 387
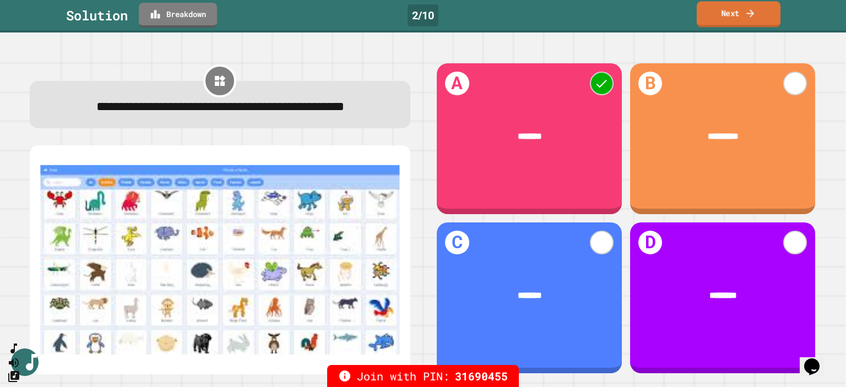
click at [754, 21] on link "Next" at bounding box center [739, 14] width 84 height 26
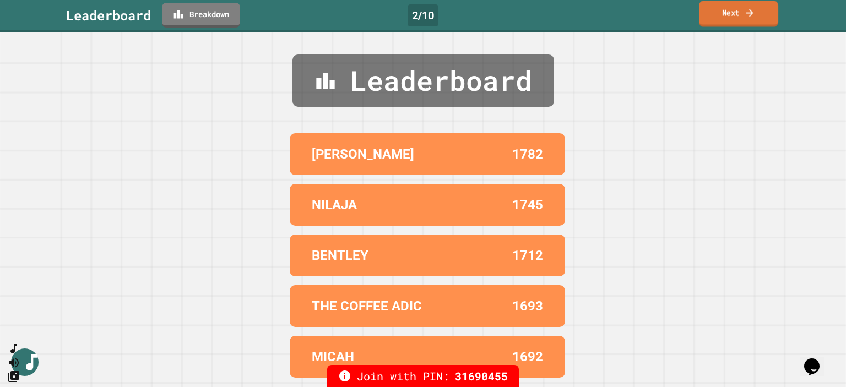
click at [754, 21] on link "Next" at bounding box center [738, 14] width 79 height 26
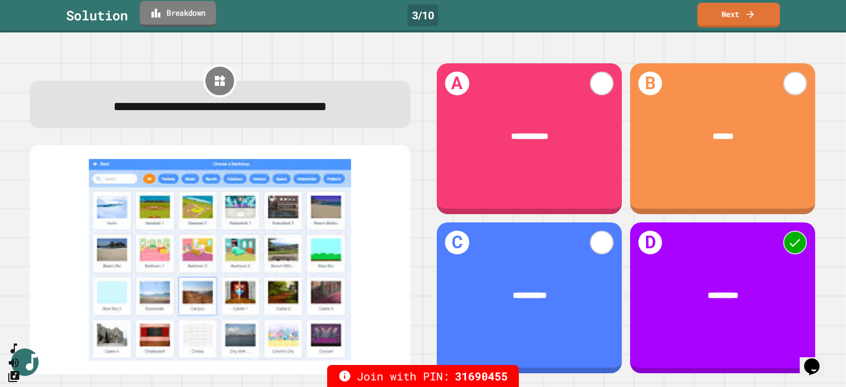
click at [213, 13] on link "Breakdown" at bounding box center [178, 14] width 76 height 26
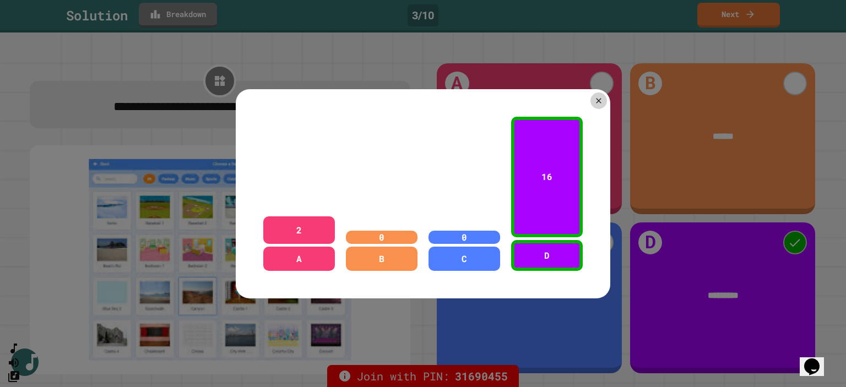
click at [213, 13] on div at bounding box center [423, 193] width 846 height 387
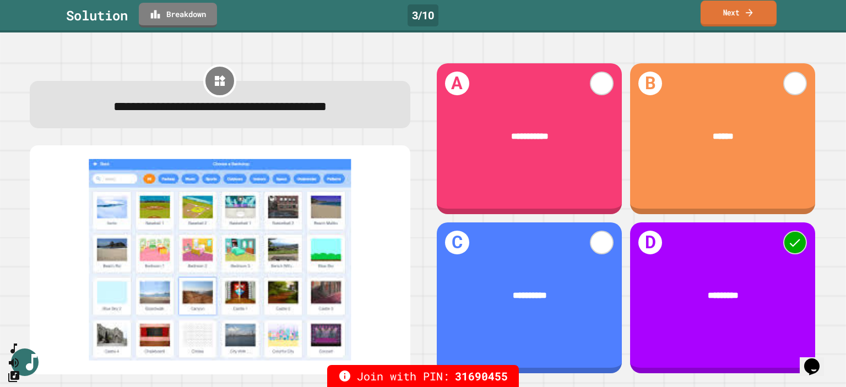
click at [728, 24] on link "Next" at bounding box center [739, 14] width 76 height 26
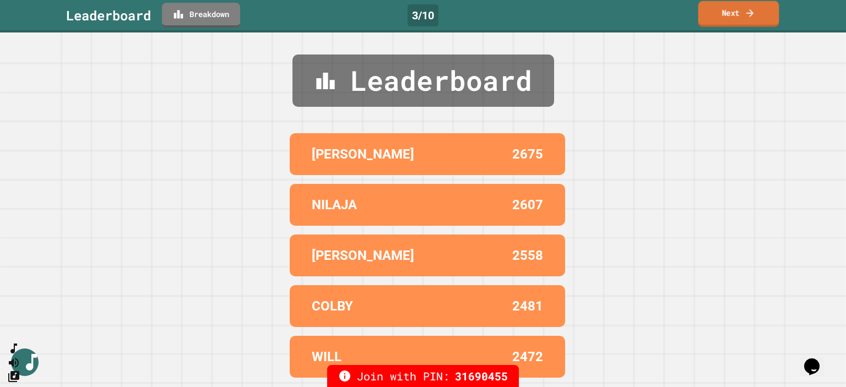
click at [728, 24] on link "Next" at bounding box center [739, 14] width 81 height 26
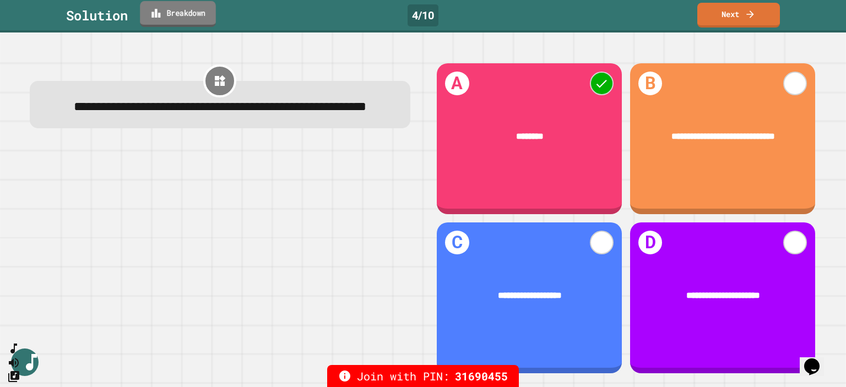
click at [205, 7] on link "Breakdown" at bounding box center [178, 14] width 76 height 26
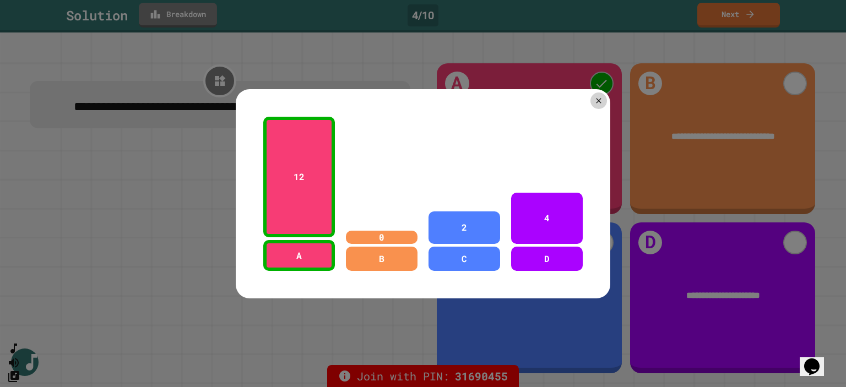
click at [205, 7] on div at bounding box center [423, 193] width 846 height 387
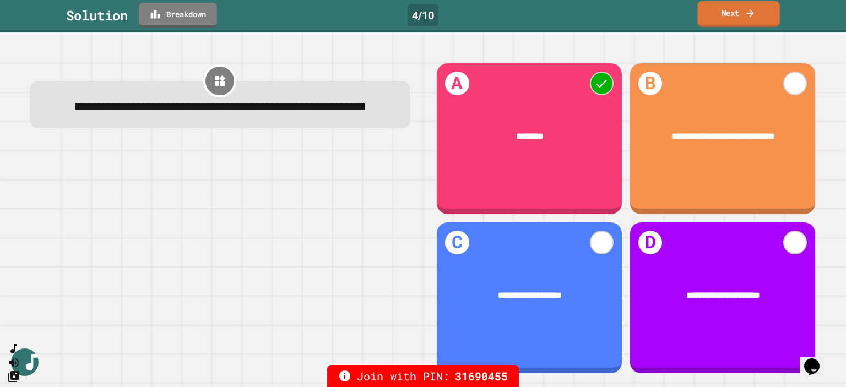
click at [762, 12] on link "Next" at bounding box center [739, 14] width 82 height 26
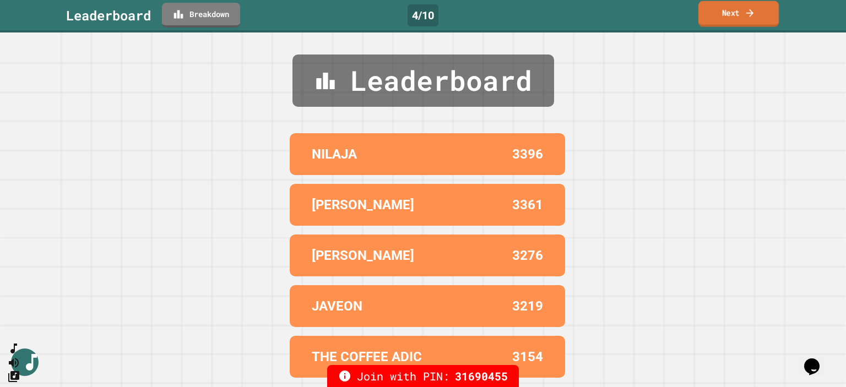
click at [762, 12] on link "Next" at bounding box center [739, 14] width 80 height 26
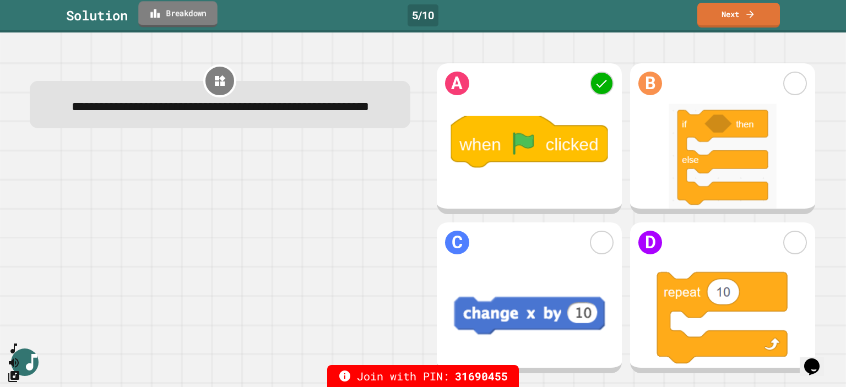
click at [206, 12] on link "Breakdown" at bounding box center [177, 14] width 79 height 26
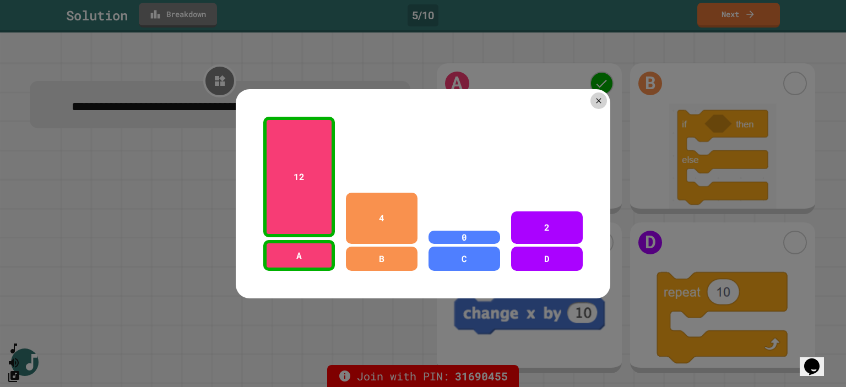
click at [207, 9] on div at bounding box center [423, 193] width 846 height 387
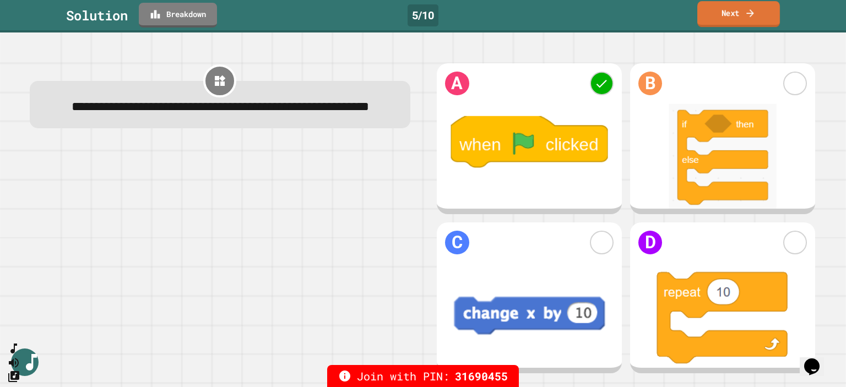
click at [728, 19] on link "Next" at bounding box center [739, 14] width 83 height 26
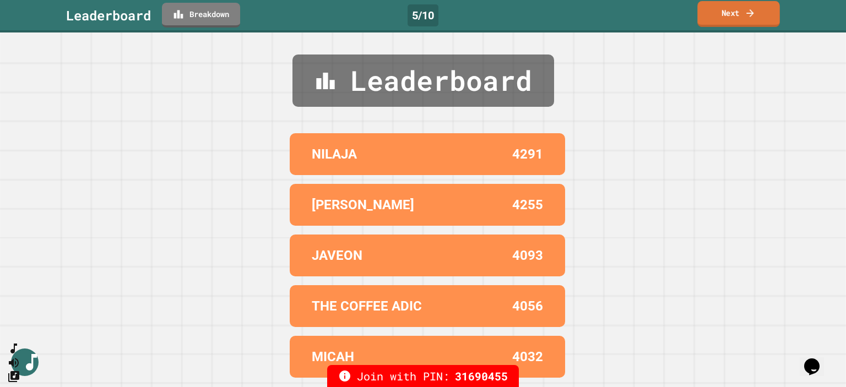
click at [728, 19] on link "Next" at bounding box center [739, 14] width 82 height 26
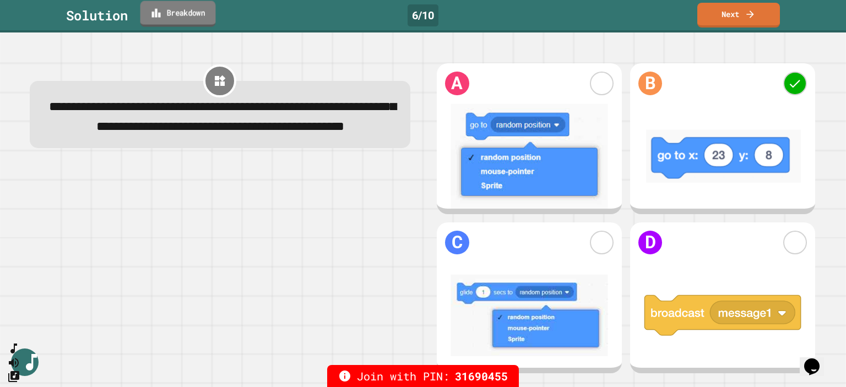
click at [176, 14] on link "Breakdown" at bounding box center [178, 14] width 75 height 26
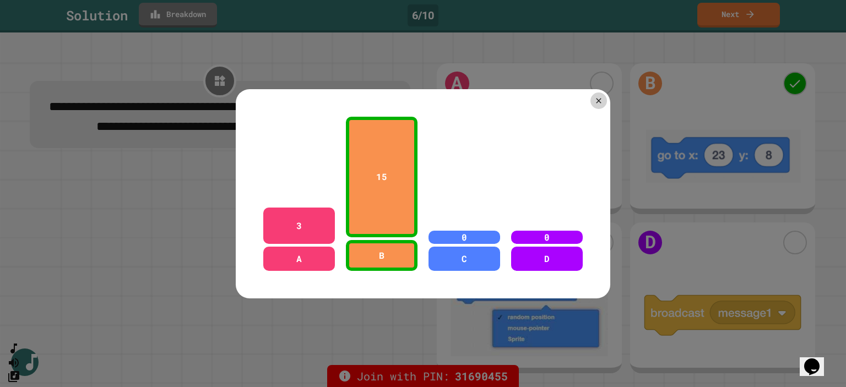
click at [176, 13] on div at bounding box center [423, 193] width 846 height 387
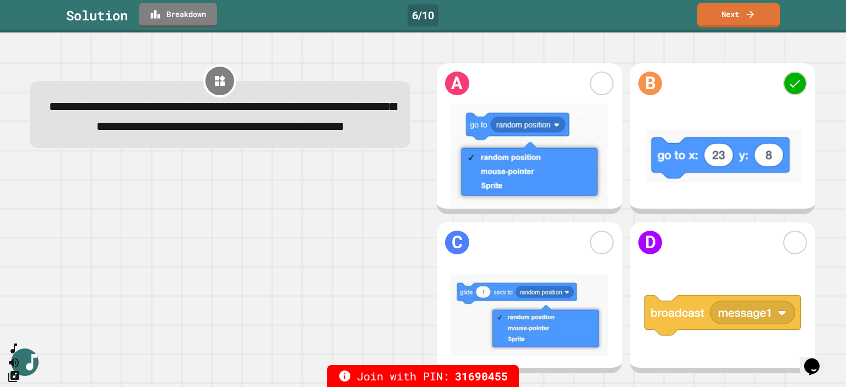
click at [309, 56] on div "**********" at bounding box center [220, 219] width 406 height 338
click at [748, 15] on icon at bounding box center [750, 13] width 11 height 12
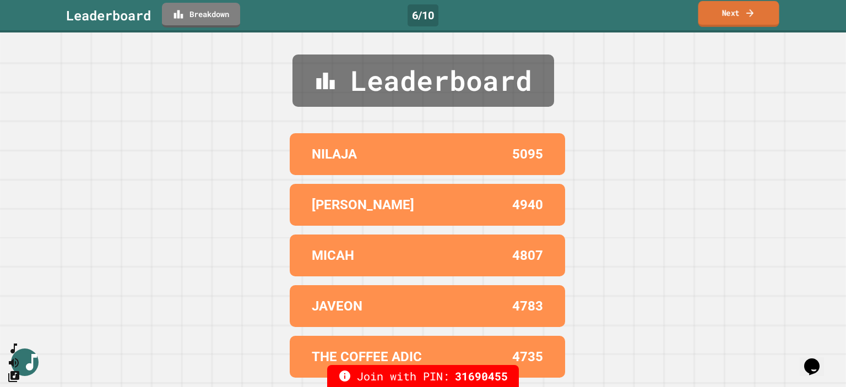
click at [748, 15] on icon at bounding box center [750, 13] width 11 height 12
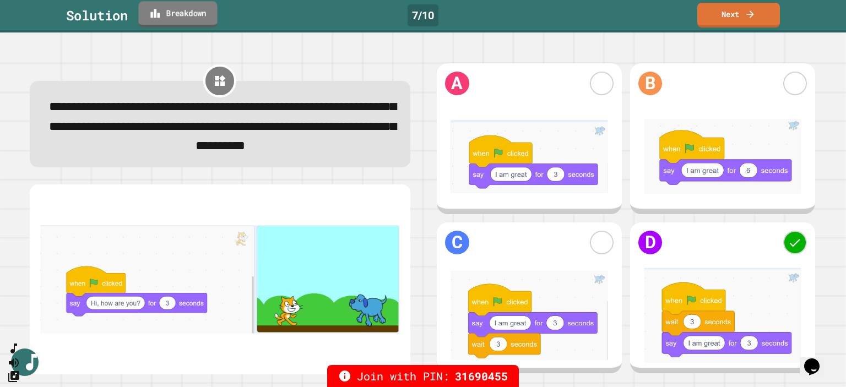
click at [205, 15] on link "Breakdown" at bounding box center [177, 14] width 79 height 26
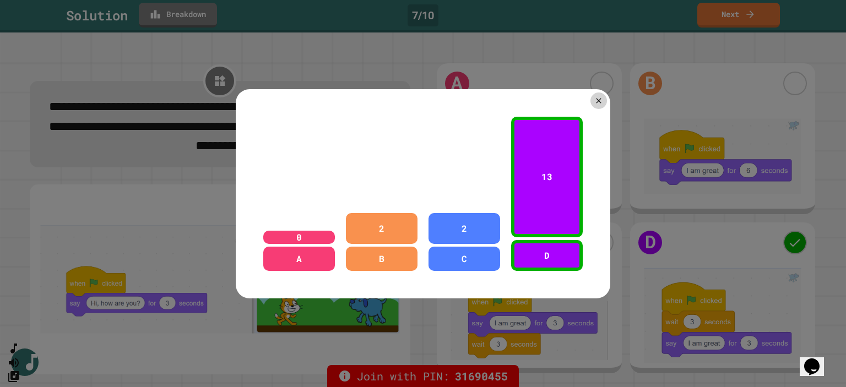
click at [205, 15] on div at bounding box center [423, 193] width 846 height 387
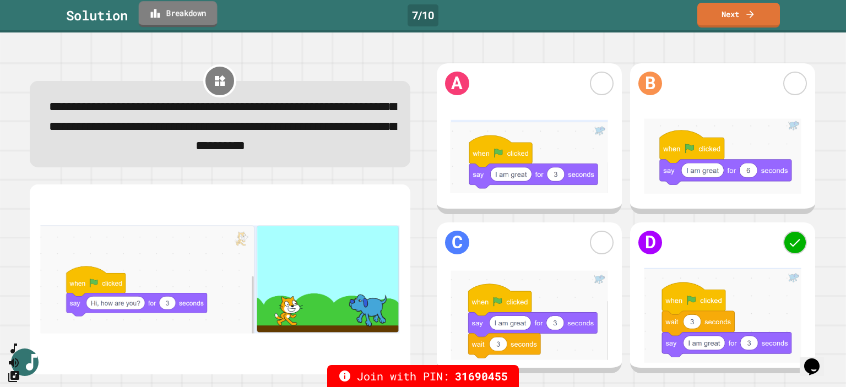
click at [184, 19] on link "Breakdown" at bounding box center [178, 14] width 79 height 26
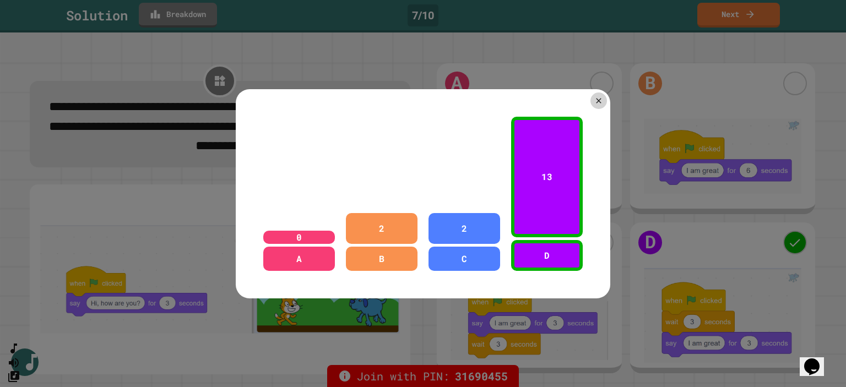
click at [184, 19] on div at bounding box center [423, 193] width 846 height 387
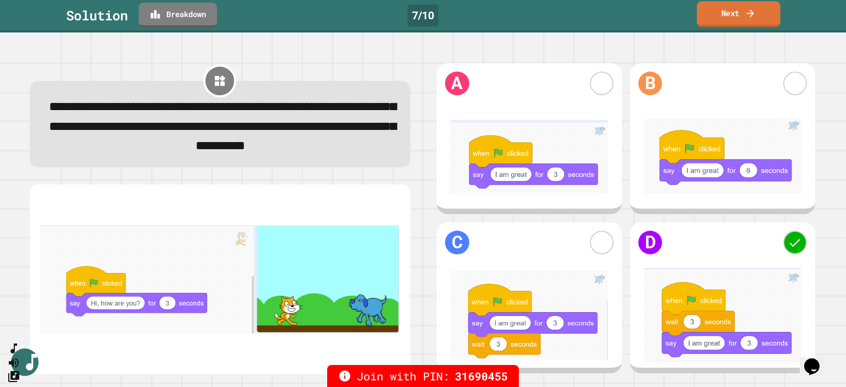
click at [717, 19] on link "Next" at bounding box center [738, 14] width 83 height 26
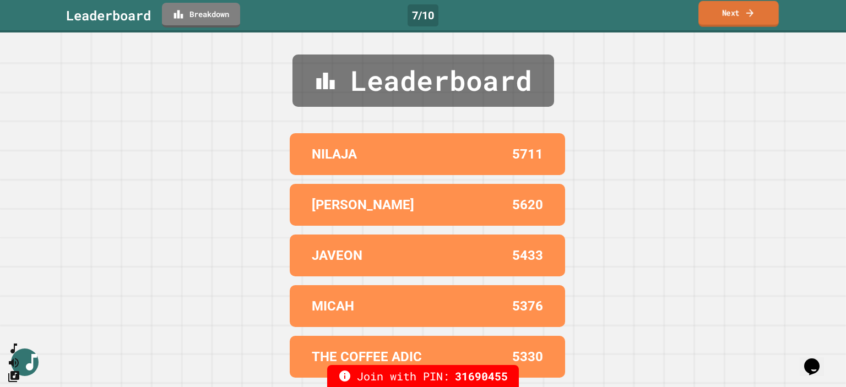
click at [717, 19] on link "Next" at bounding box center [739, 14] width 80 height 26
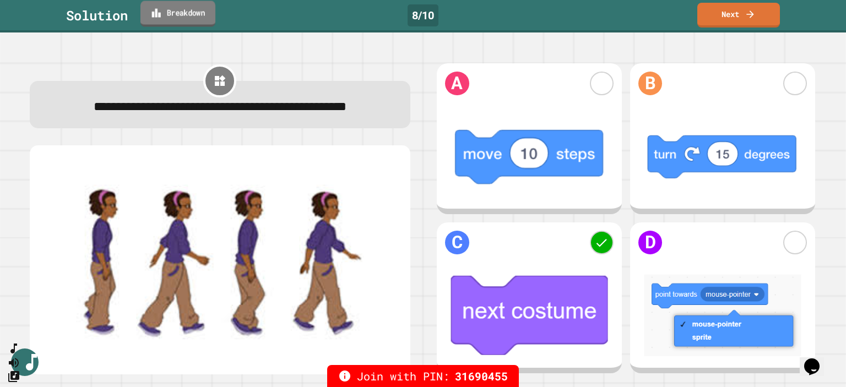
click at [190, 13] on link "Breakdown" at bounding box center [178, 14] width 75 height 26
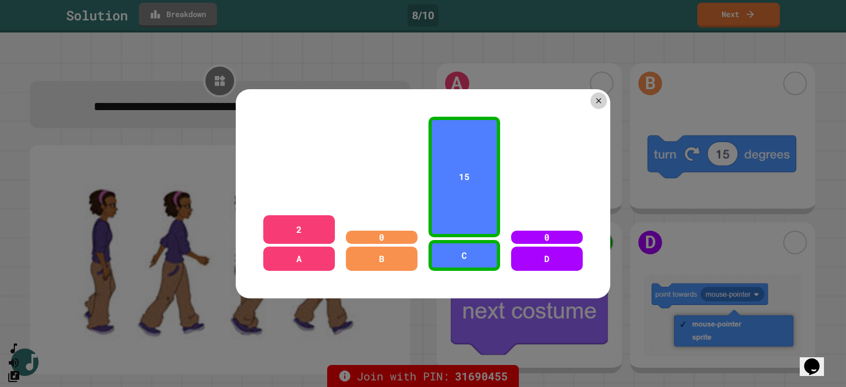
click at [190, 13] on div at bounding box center [423, 193] width 846 height 387
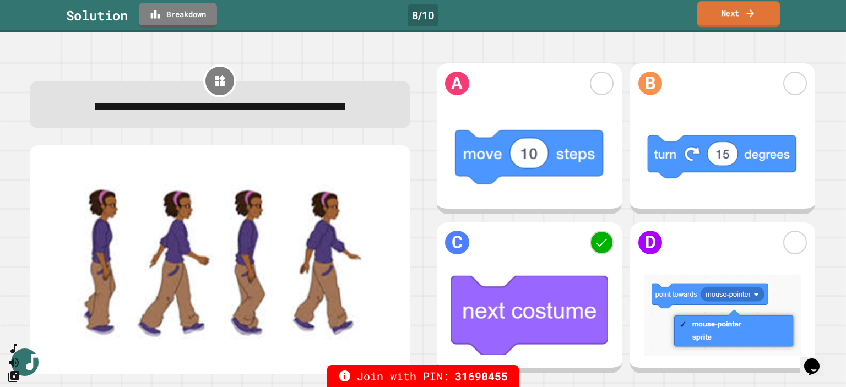
click at [755, 19] on link "Next" at bounding box center [738, 14] width 83 height 26
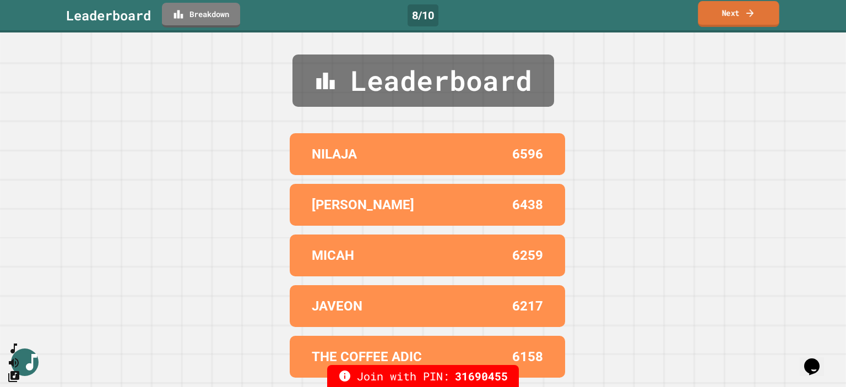
click at [755, 19] on link "Next" at bounding box center [739, 14] width 82 height 26
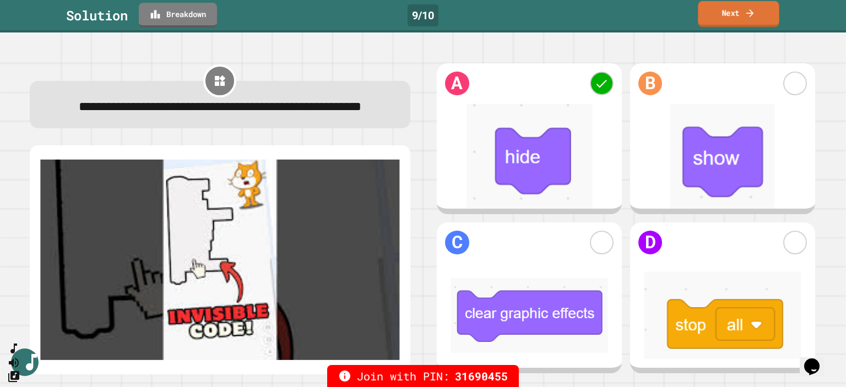
click at [737, 15] on link "Next" at bounding box center [738, 14] width 81 height 26
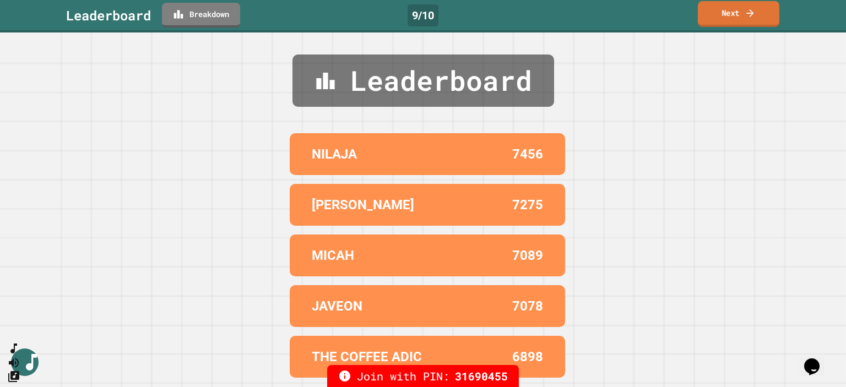
click at [737, 15] on link "Next" at bounding box center [739, 14] width 82 height 26
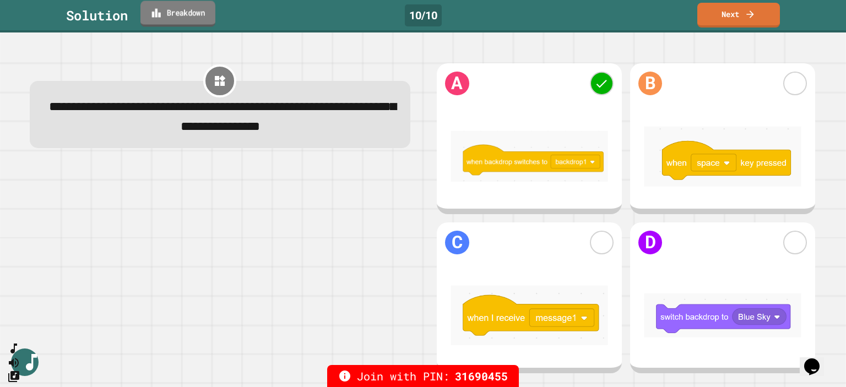
click at [199, 16] on link "Breakdown" at bounding box center [178, 14] width 75 height 26
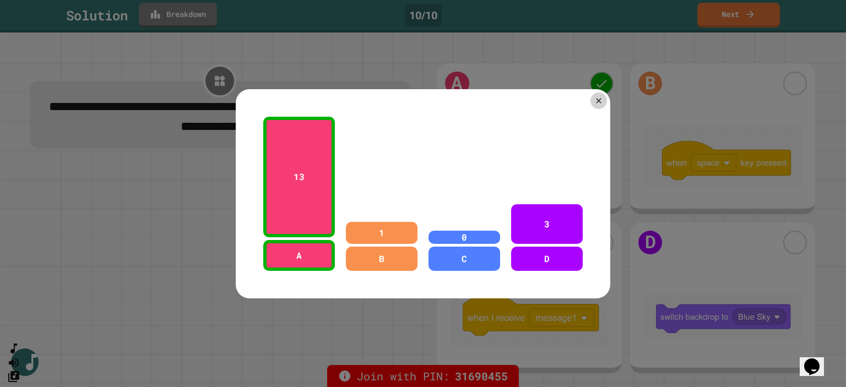
click at [199, 16] on div at bounding box center [423, 193] width 846 height 387
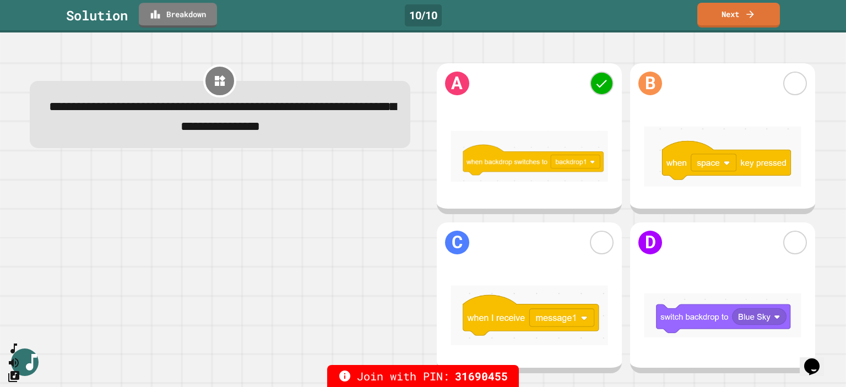
click at [705, 12] on link "Next" at bounding box center [739, 15] width 83 height 25
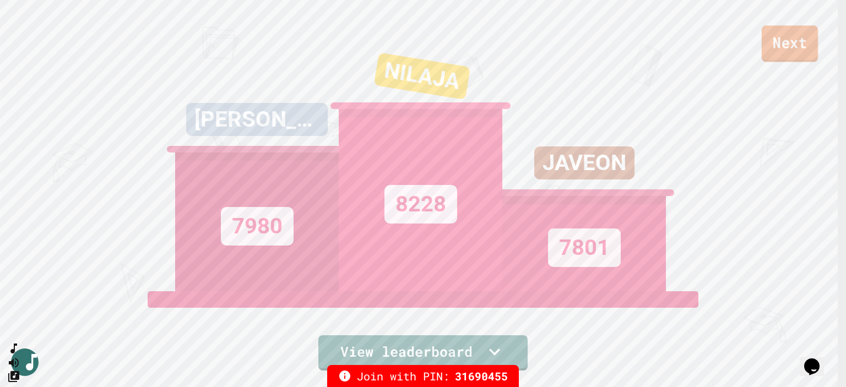
click at [794, 53] on link "Next" at bounding box center [790, 43] width 56 height 36
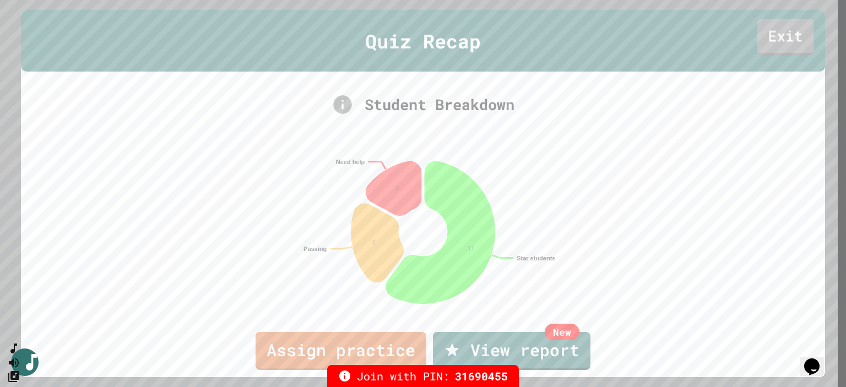
click at [787, 37] on link "Exit" at bounding box center [785, 37] width 57 height 36
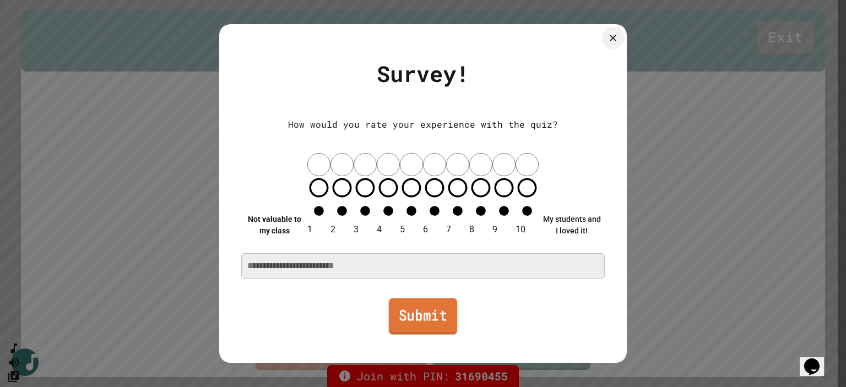
click at [419, 298] on link "Submit" at bounding box center [423, 316] width 69 height 36
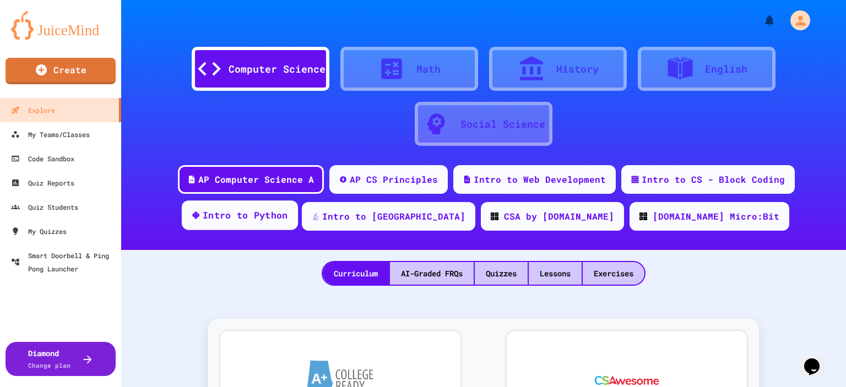
click at [278, 209] on div "Intro to Python" at bounding box center [245, 216] width 85 height 14
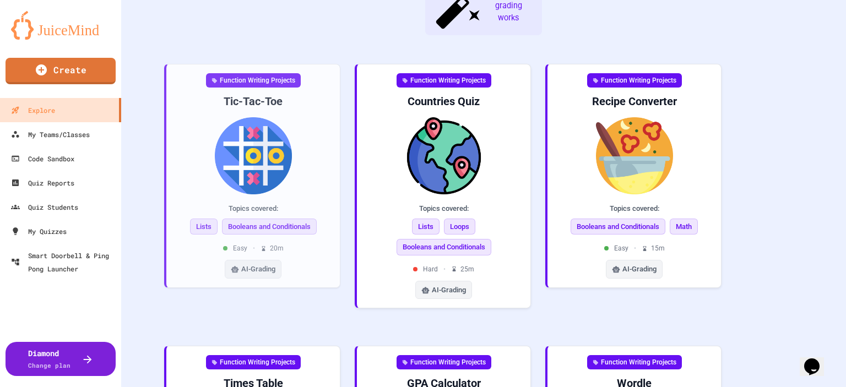
scroll to position [72, 0]
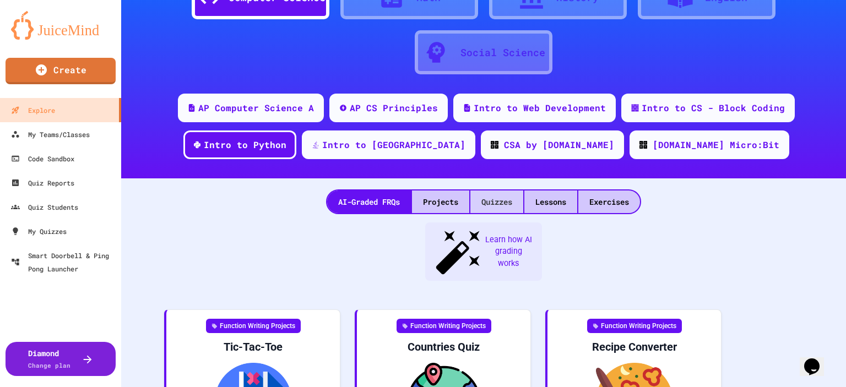
click at [485, 201] on div "Quizzes" at bounding box center [497, 202] width 53 height 23
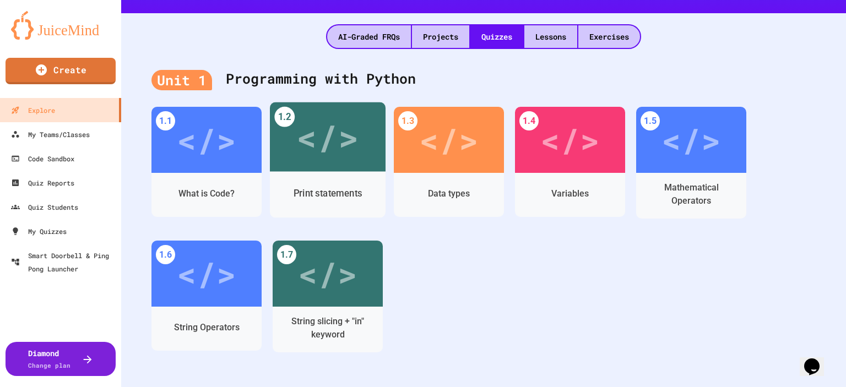
click at [338, 180] on div "Print statements" at bounding box center [328, 193] width 116 height 32
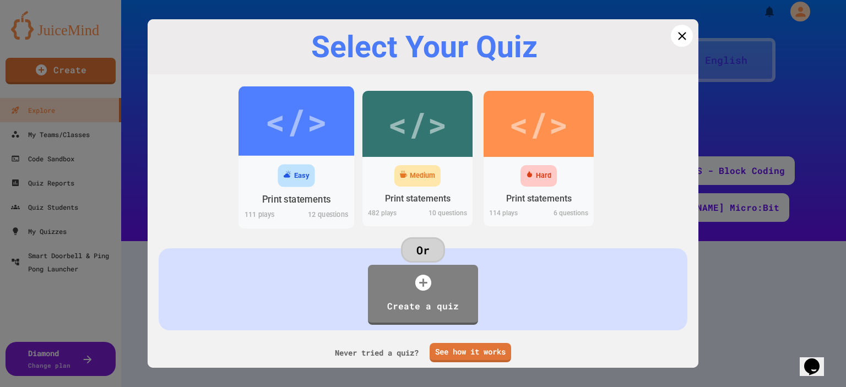
scroll to position [237, 0]
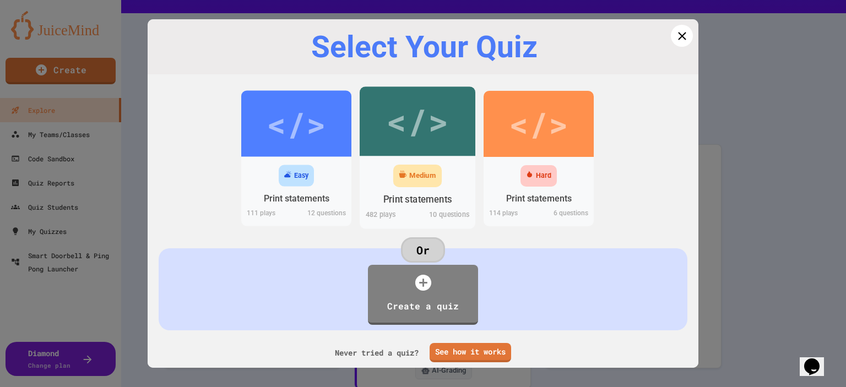
click at [403, 148] on div "</>" at bounding box center [418, 121] width 116 height 69
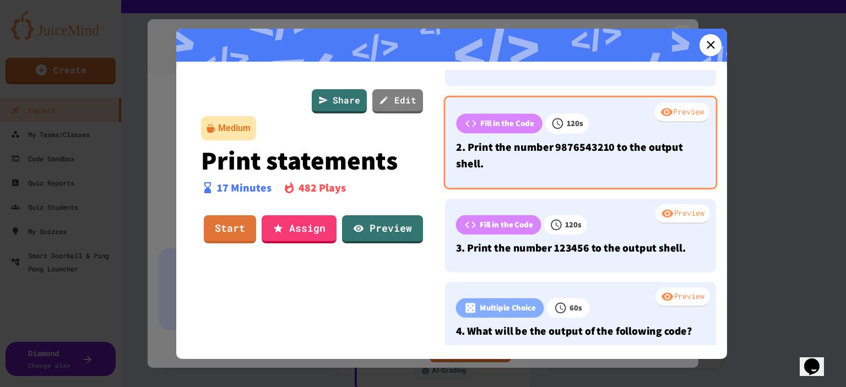
scroll to position [55, 0]
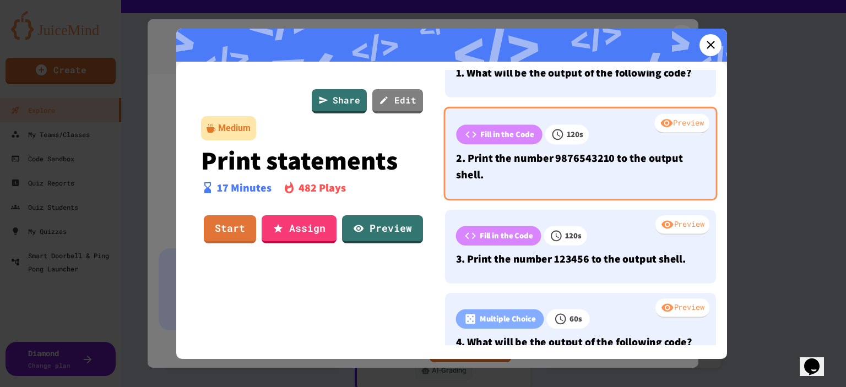
click at [571, 181] on p "2. Print the number 9876543210 to the output shell." at bounding box center [580, 166] width 249 height 33
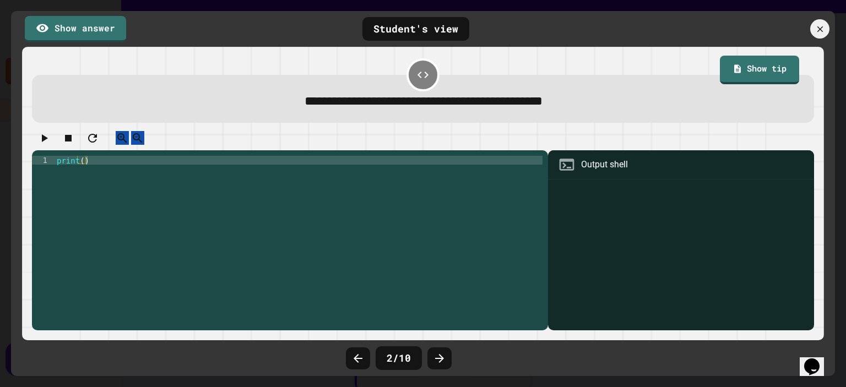
click at [90, 172] on div "print ( )" at bounding box center [299, 235] width 488 height 159
click at [82, 172] on div "print ( )" at bounding box center [299, 235] width 488 height 159
type textarea "**********"
click at [820, 30] on icon at bounding box center [820, 29] width 12 height 12
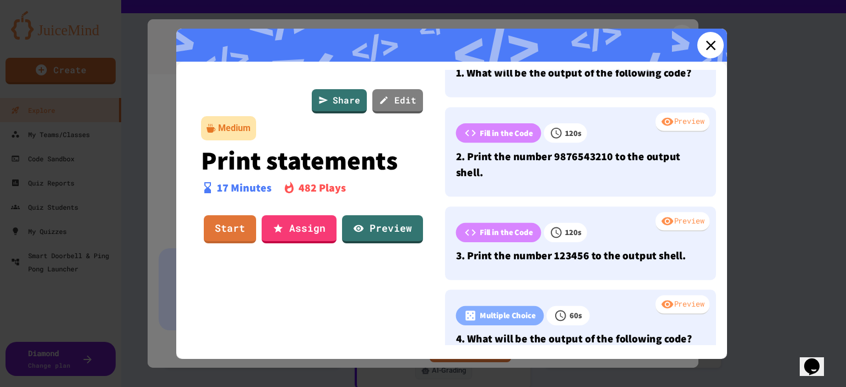
click at [703, 41] on icon at bounding box center [711, 45] width 17 height 17
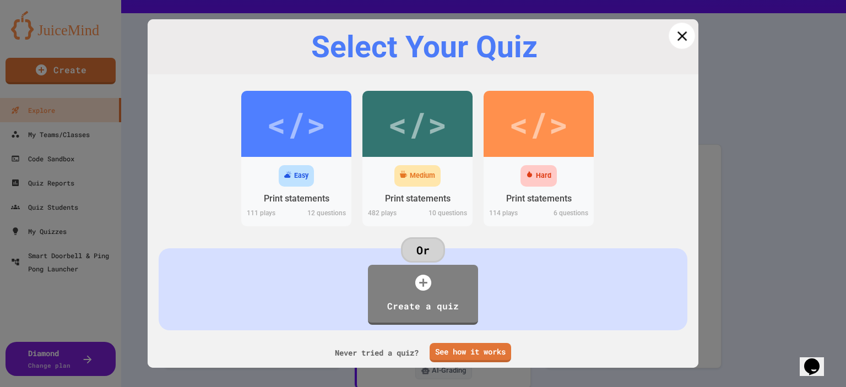
click at [681, 35] on icon at bounding box center [682, 36] width 17 height 17
